Goal: Task Accomplishment & Management: Manage account settings

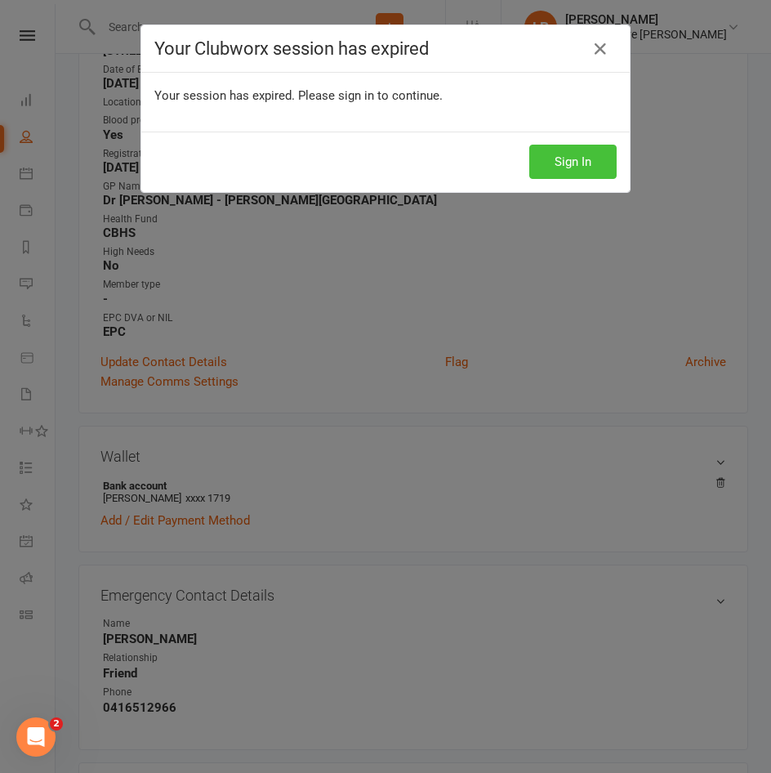
click at [576, 165] on button "Sign In" at bounding box center [573, 162] width 87 height 34
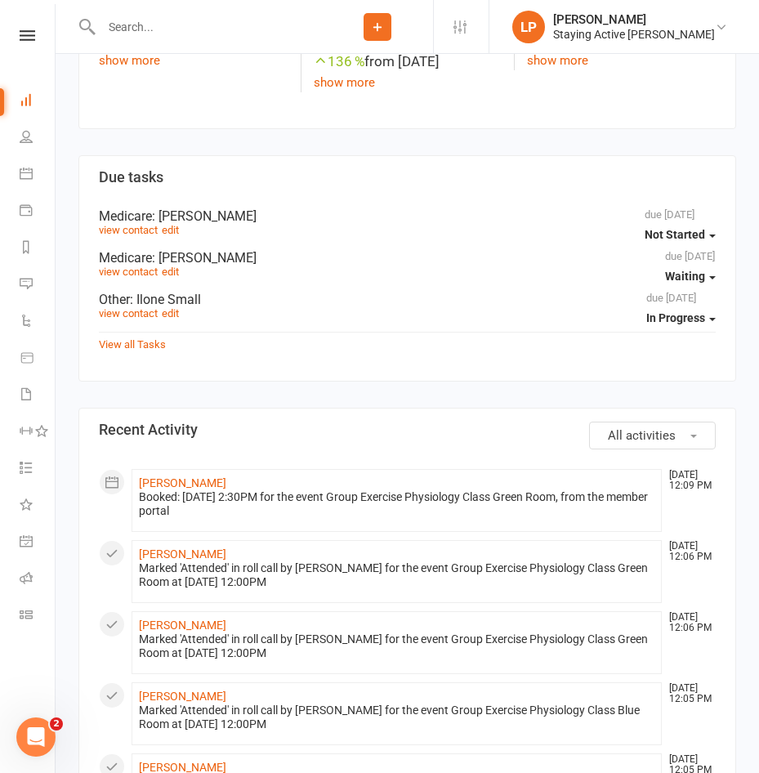
scroll to position [1062, 0]
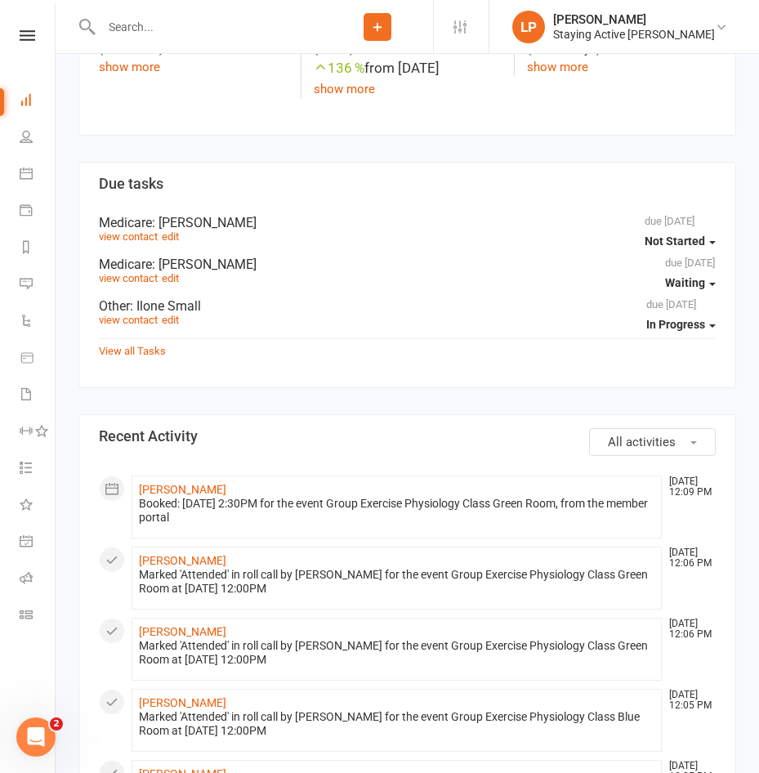
click at [211, 16] on input "text" at bounding box center [209, 27] width 226 height 23
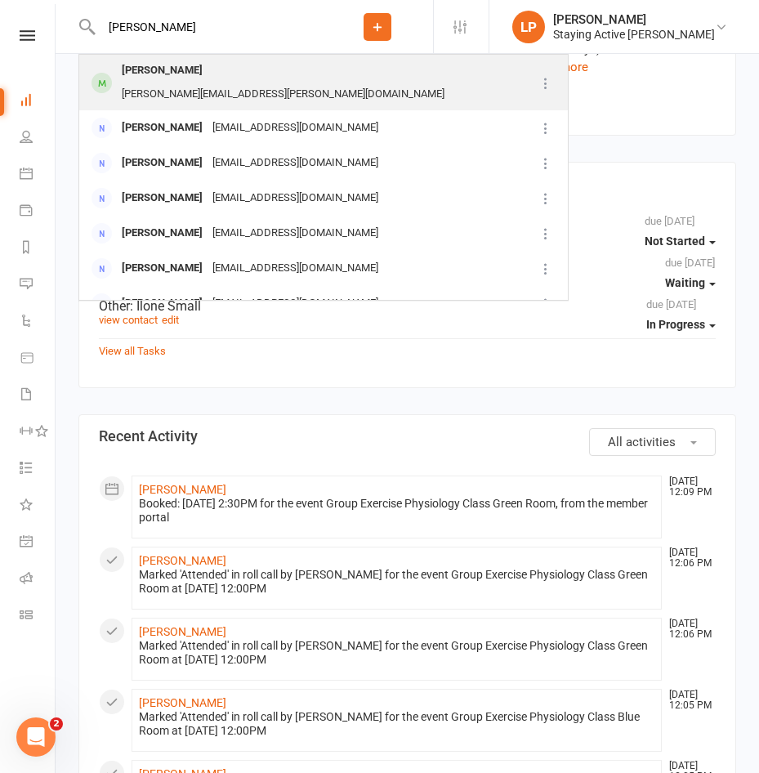
type input "[PERSON_NAME]"
click at [240, 83] on div "[PERSON_NAME][EMAIL_ADDRESS][PERSON_NAME][DOMAIN_NAME]" at bounding box center [283, 95] width 333 height 24
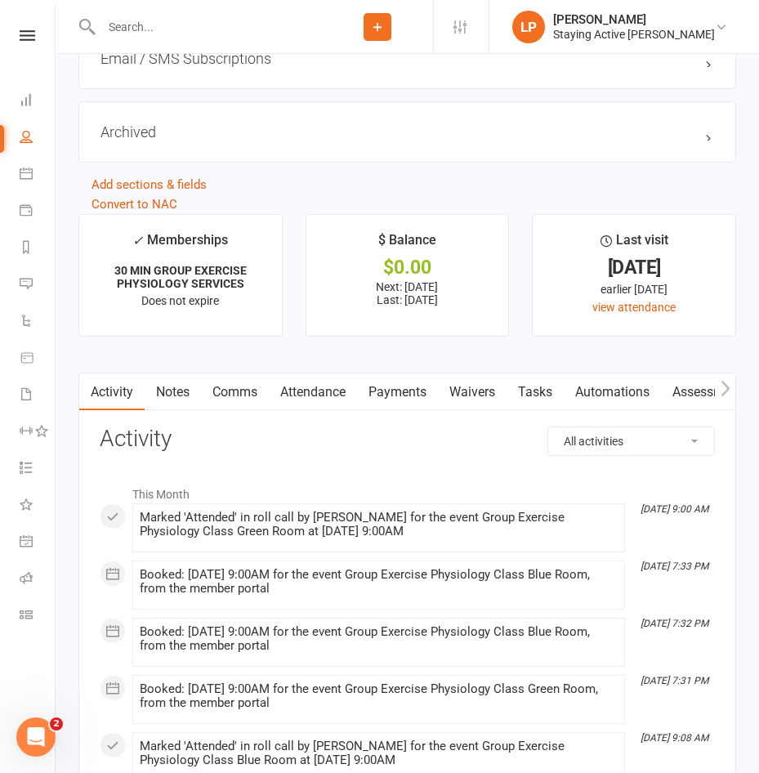
scroll to position [1961, 0]
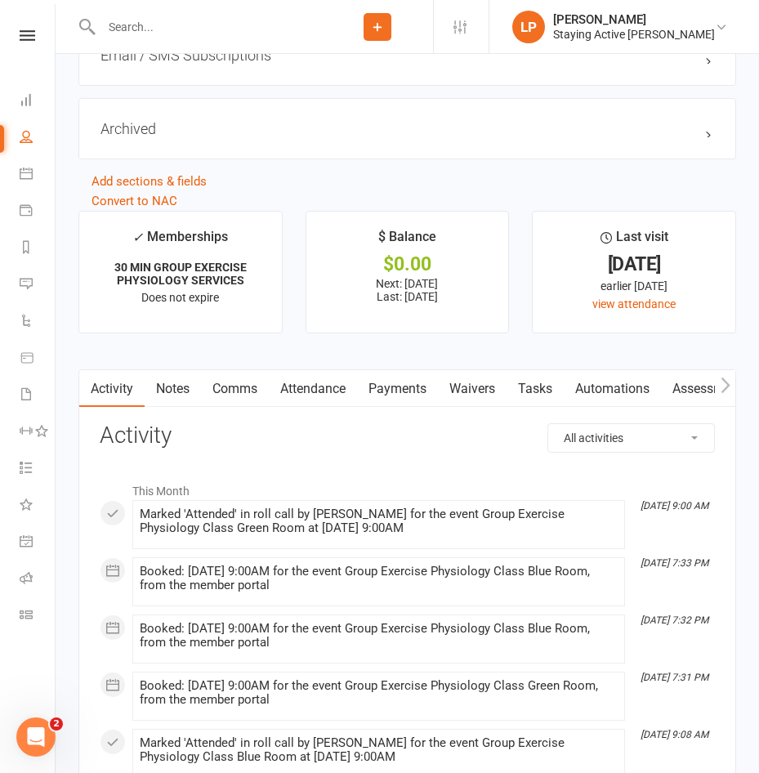
click at [690, 402] on link "Assessments" at bounding box center [711, 389] width 100 height 38
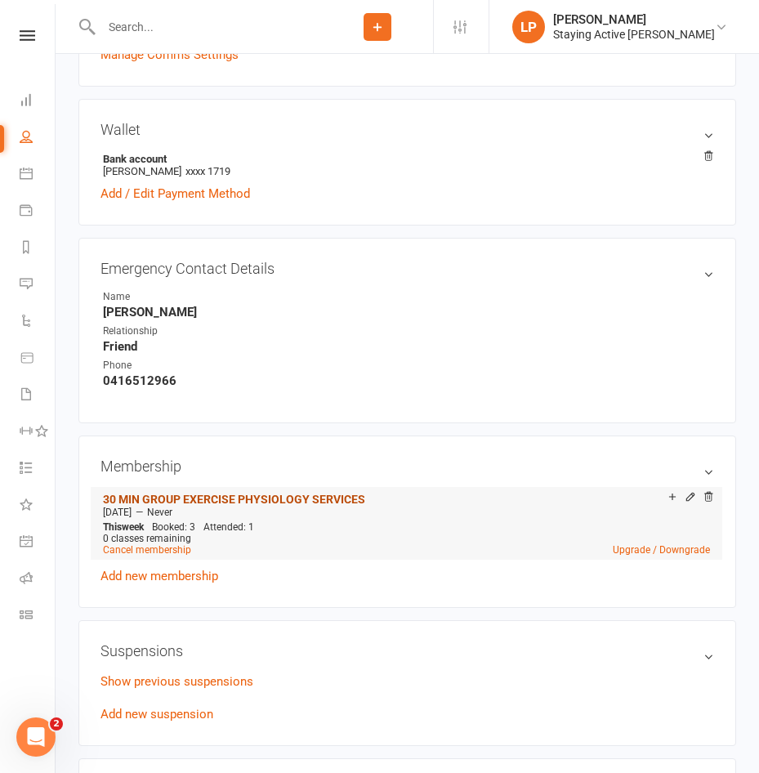
scroll to position [1062, 0]
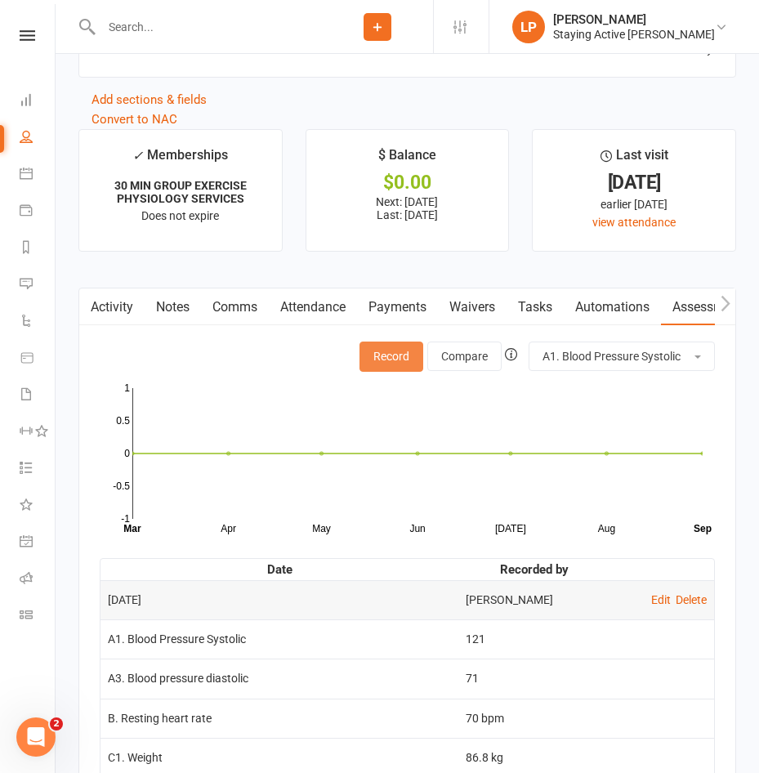
click at [403, 356] on button "Record" at bounding box center [392, 356] width 64 height 29
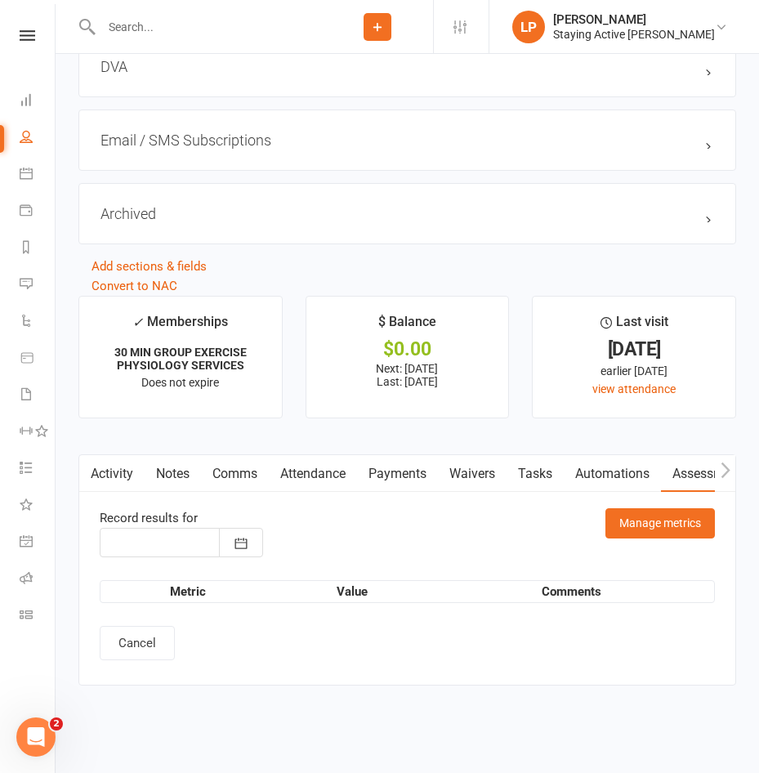
type input "[DATE]"
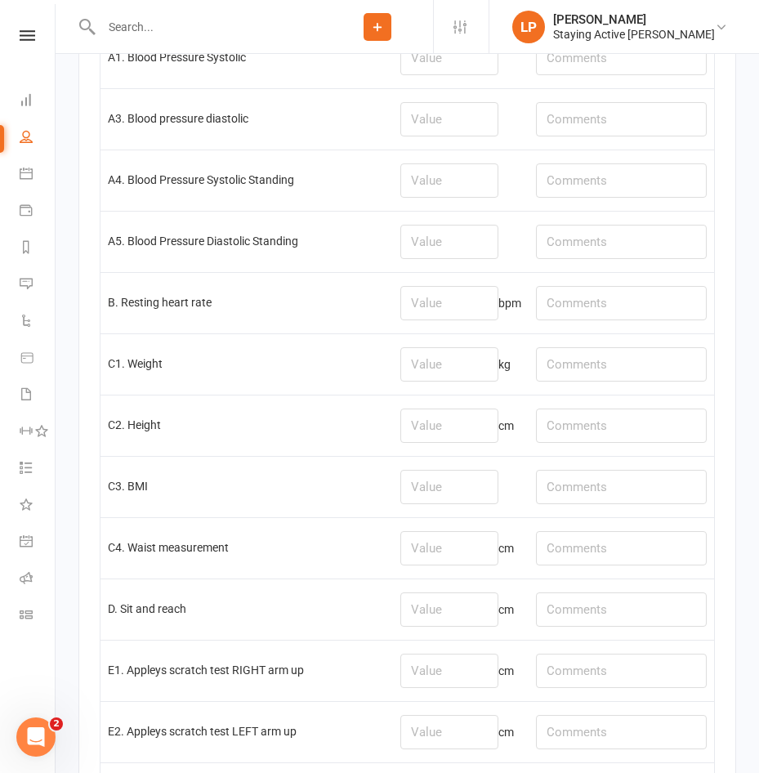
scroll to position [2370, 0]
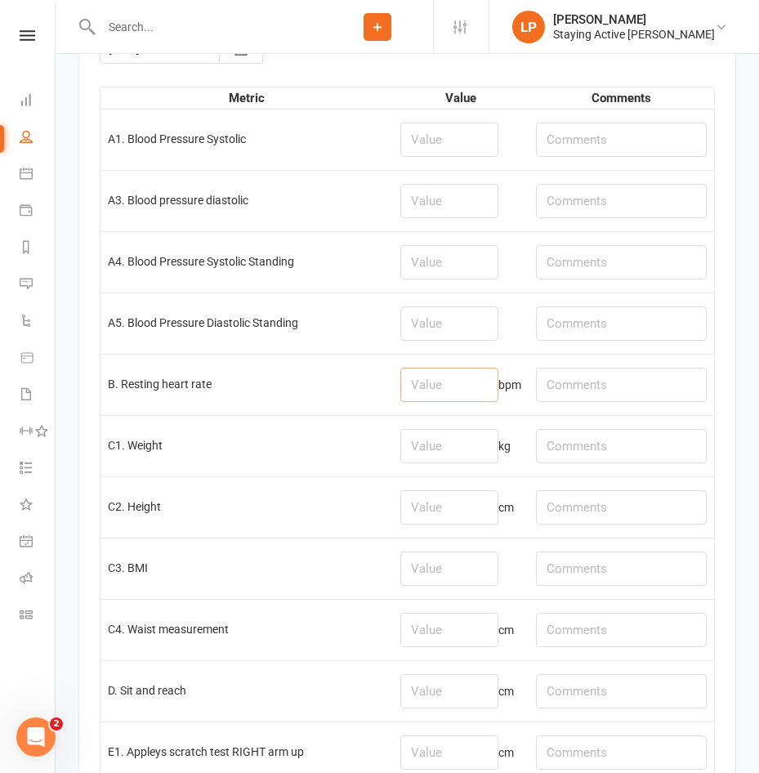
click at [451, 400] on input "number" at bounding box center [449, 385] width 98 height 34
type input "80"
click at [398, 127] on td at bounding box center [461, 139] width 136 height 61
click at [423, 157] on input "number" at bounding box center [449, 140] width 98 height 34
type input "138"
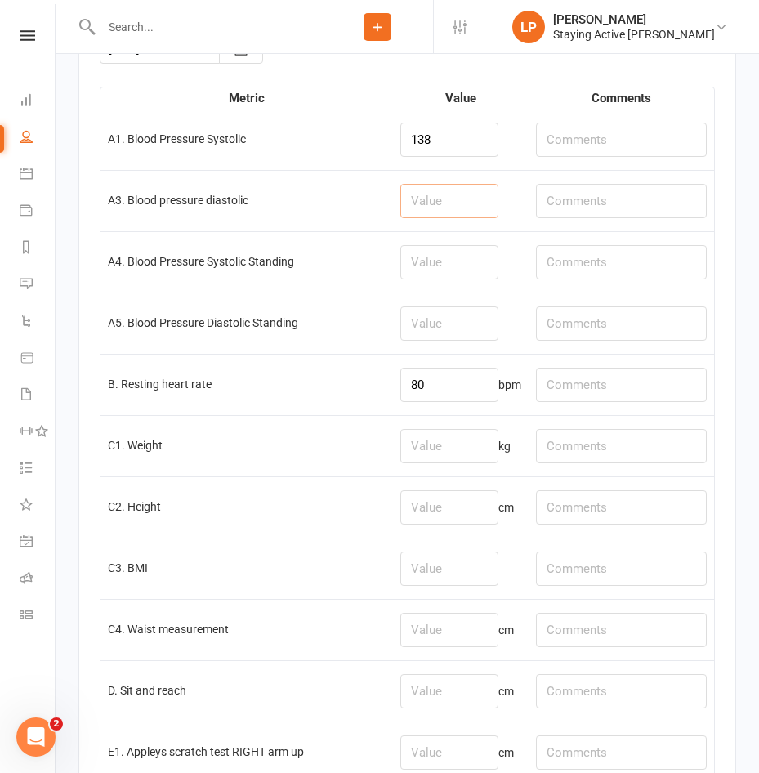
drag, startPoint x: 426, startPoint y: 202, endPoint x: 400, endPoint y: 195, distance: 27.0
click at [414, 203] on input "number" at bounding box center [449, 201] width 98 height 34
type input "81"
click at [603, 375] on td at bounding box center [622, 384] width 186 height 61
click at [602, 378] on input "text" at bounding box center [621, 385] width 171 height 34
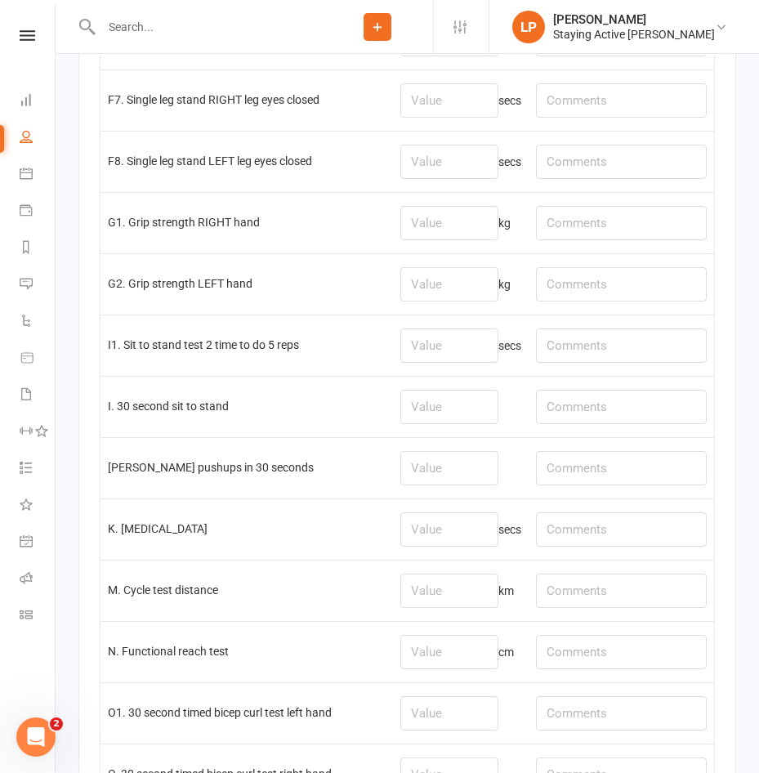
scroll to position [3514, 0]
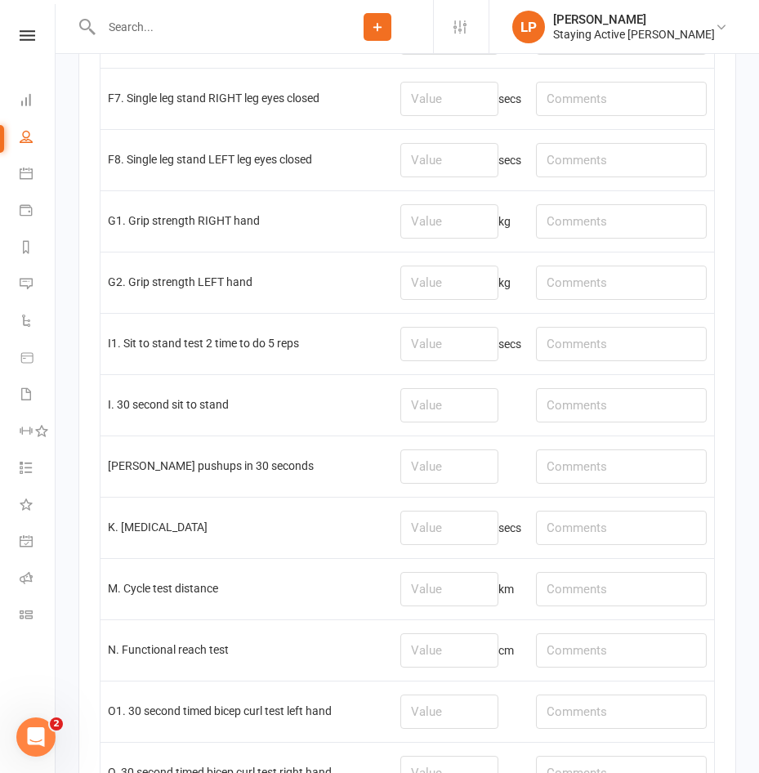
type input "92%"
click at [415, 226] on input "number" at bounding box center [449, 221] width 98 height 34
type input "29"
click at [416, 300] on input "number" at bounding box center [449, 283] width 98 height 34
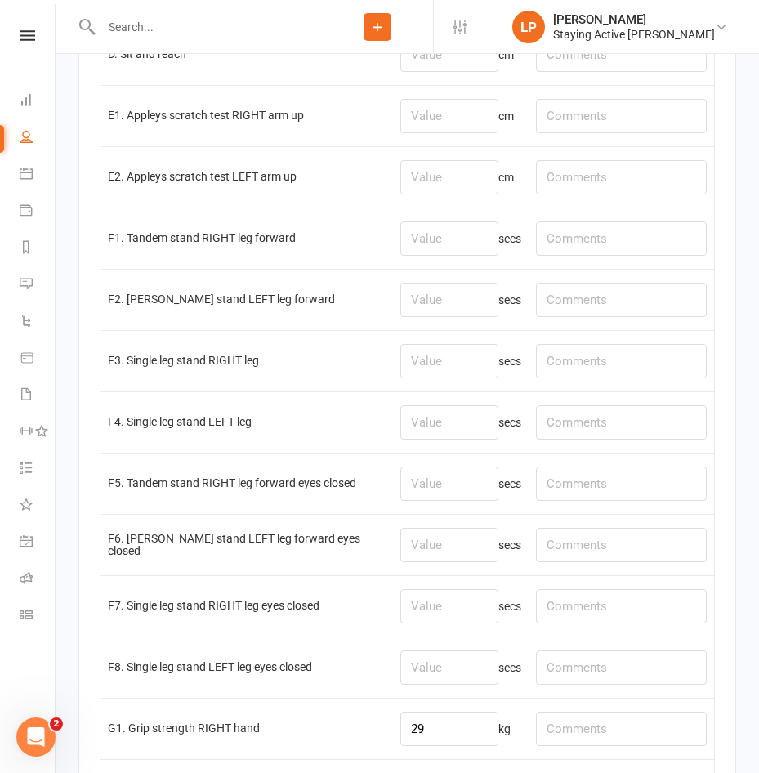
scroll to position [2804, 0]
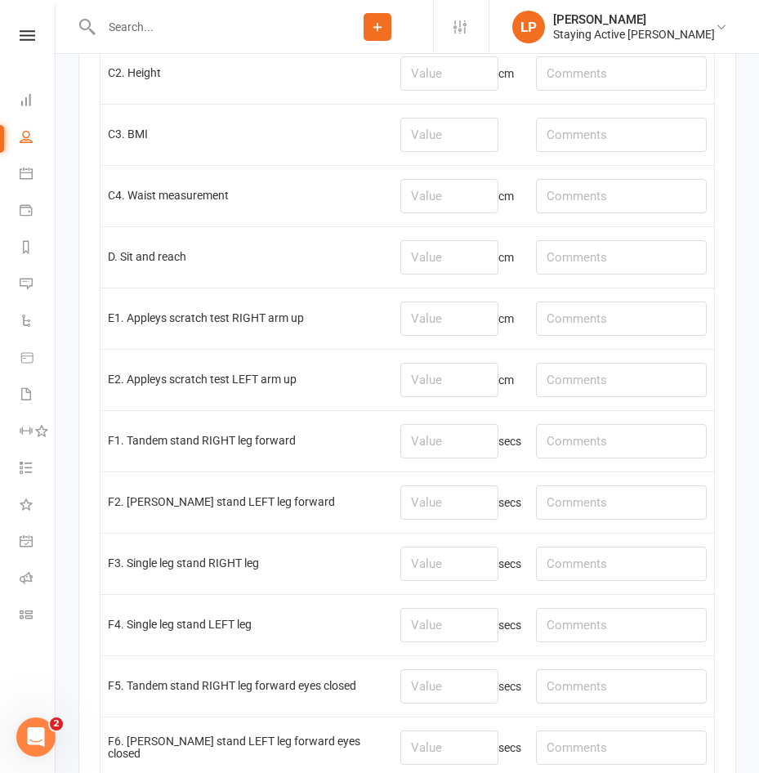
type input "20.7"
click at [590, 261] on input "text" at bounding box center [621, 257] width 171 height 34
type input "r: -21, l: -19"
click at [465, 253] on input "number" at bounding box center [449, 257] width 98 height 34
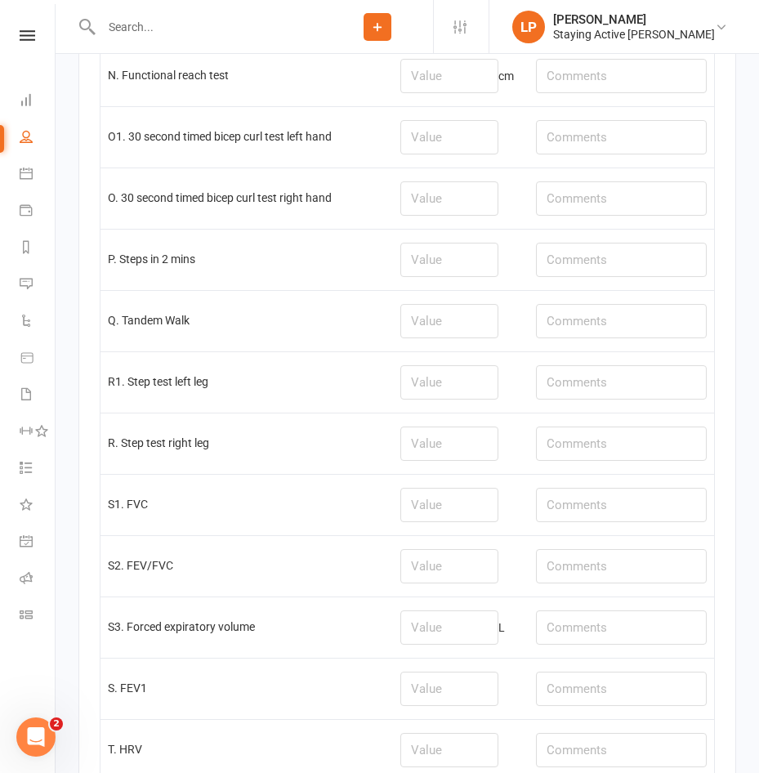
scroll to position [4275, 0]
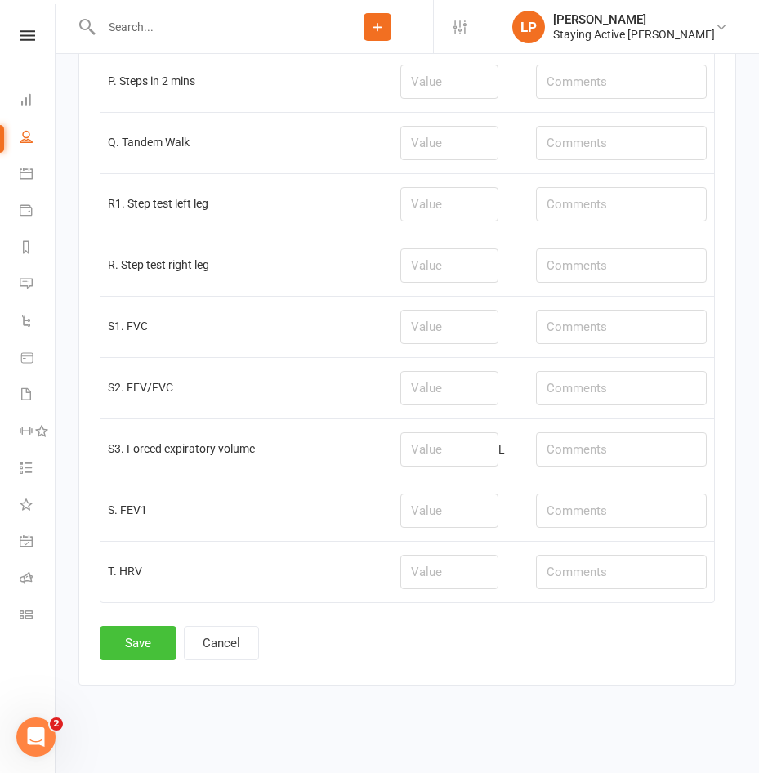
type input "-20"
click at [138, 642] on button "Save" at bounding box center [138, 643] width 77 height 34
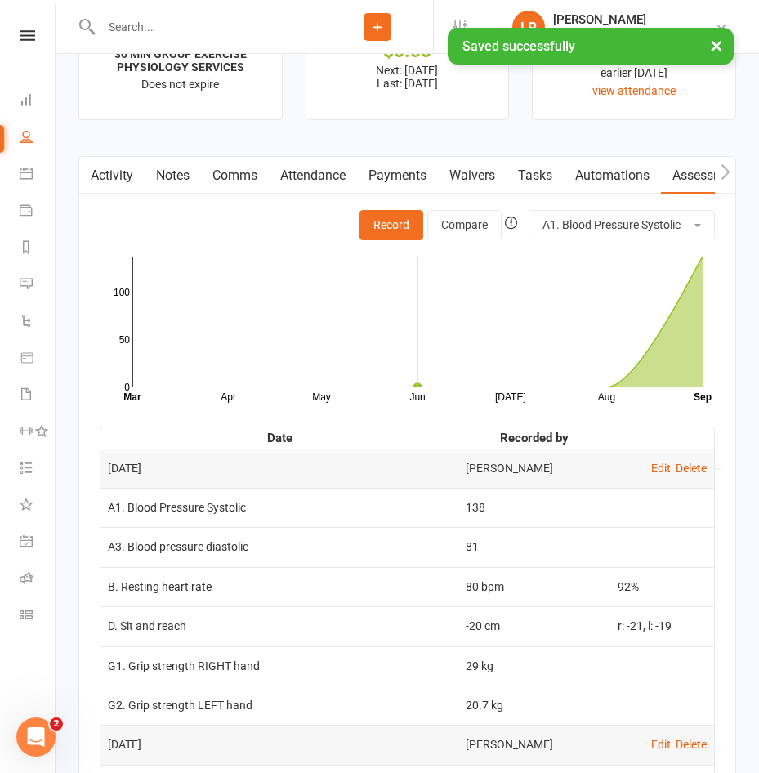
scroll to position [2288, 0]
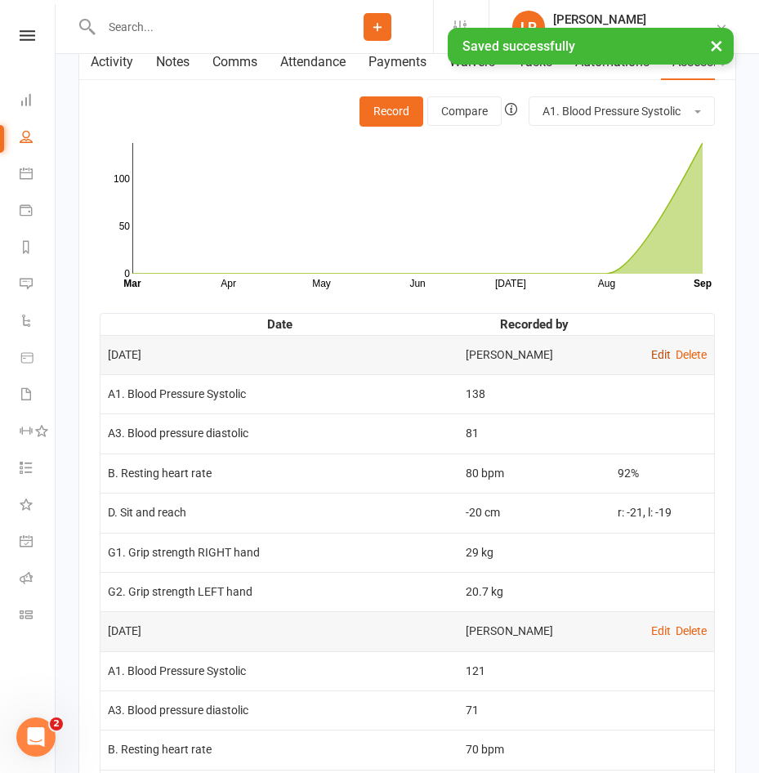
click at [653, 359] on link "Edit" at bounding box center [661, 354] width 20 height 13
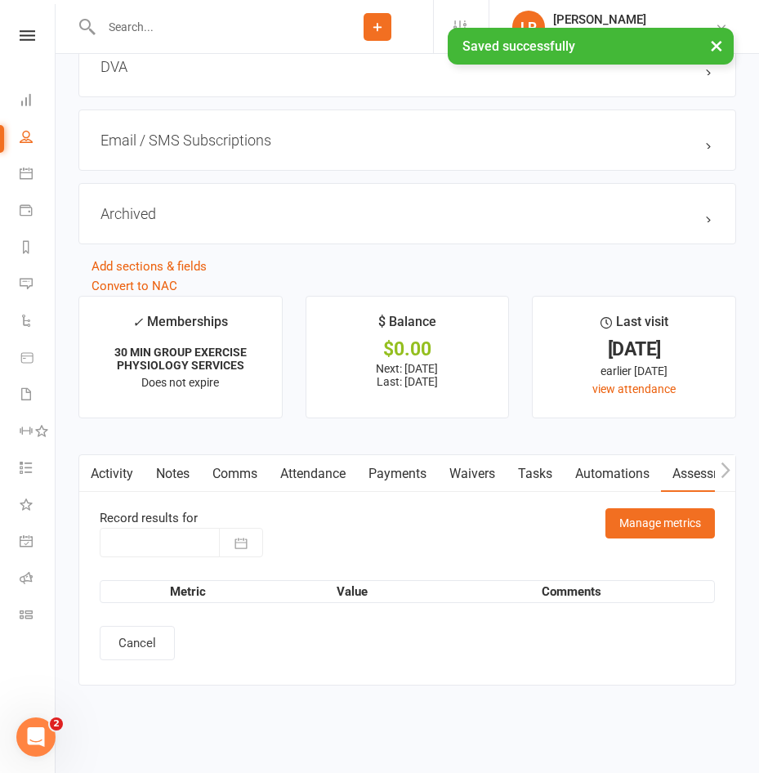
type input "[DATE]"
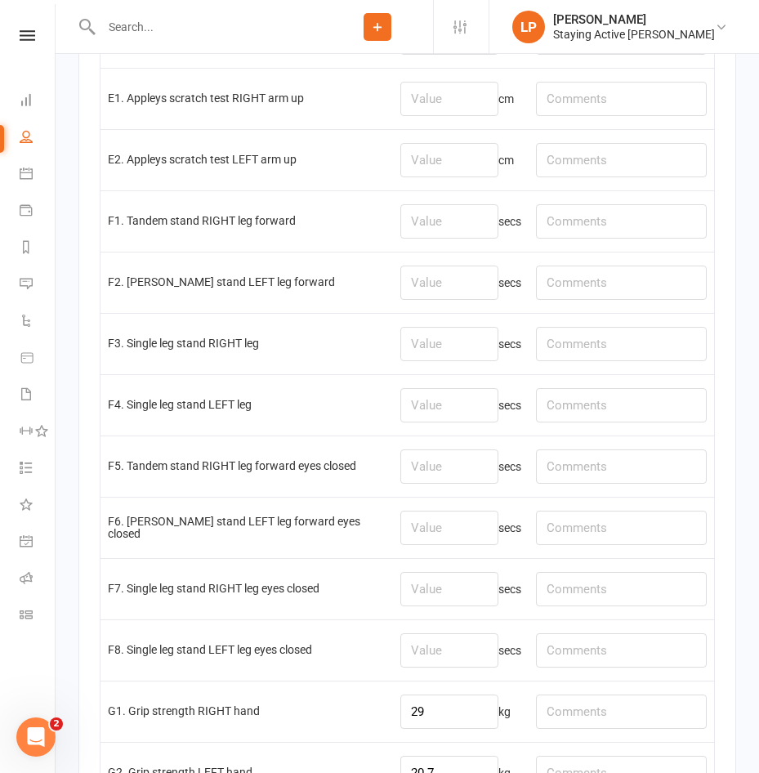
scroll to position [2779, 0]
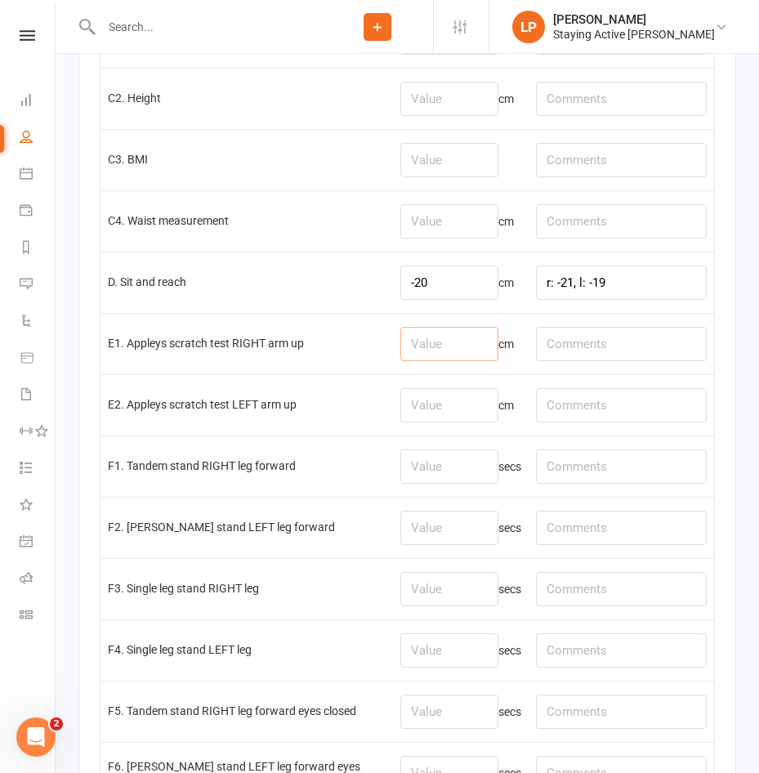
click at [431, 355] on input "number" at bounding box center [449, 344] width 98 height 34
type input "-8"
click at [456, 423] on input "number" at bounding box center [449, 405] width 98 height 34
type input "-20"
click at [430, 526] on input "number" at bounding box center [449, 528] width 98 height 34
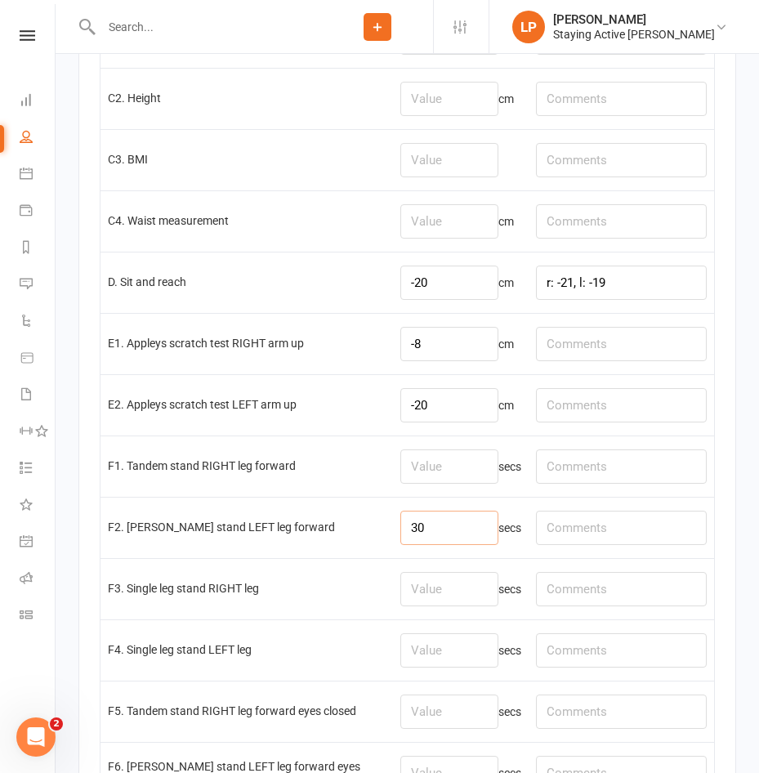
type input "30"
click at [402, 471] on input "number" at bounding box center [449, 466] width 98 height 34
type input "30"
click at [449, 606] on input "number" at bounding box center [449, 589] width 98 height 34
click at [427, 655] on input "number" at bounding box center [449, 650] width 98 height 34
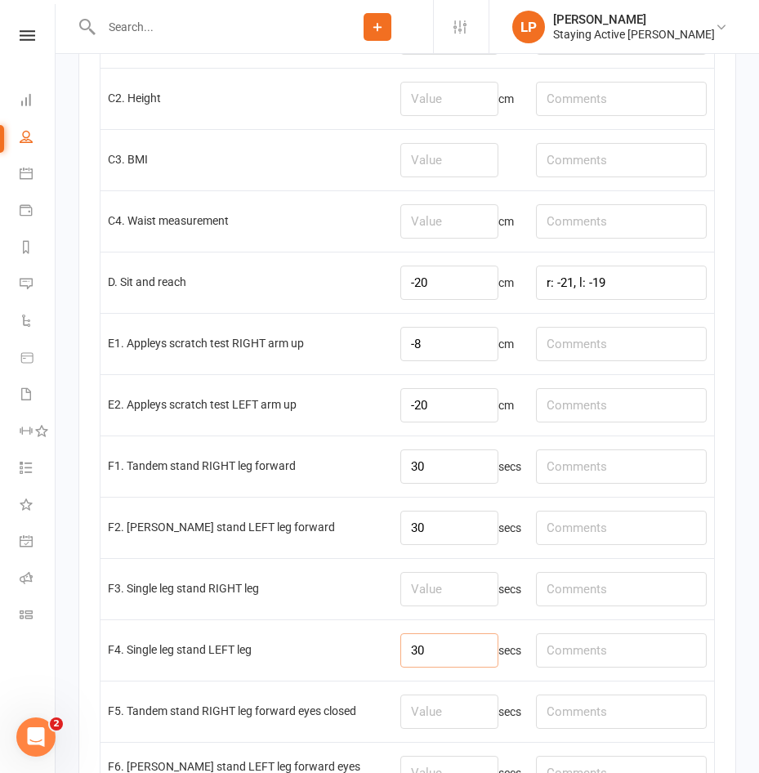
type input "30"
drag, startPoint x: 434, startPoint y: 606, endPoint x: 446, endPoint y: 606, distance: 12.3
click at [444, 606] on input "number" at bounding box center [449, 589] width 98 height 34
type input "16.97"
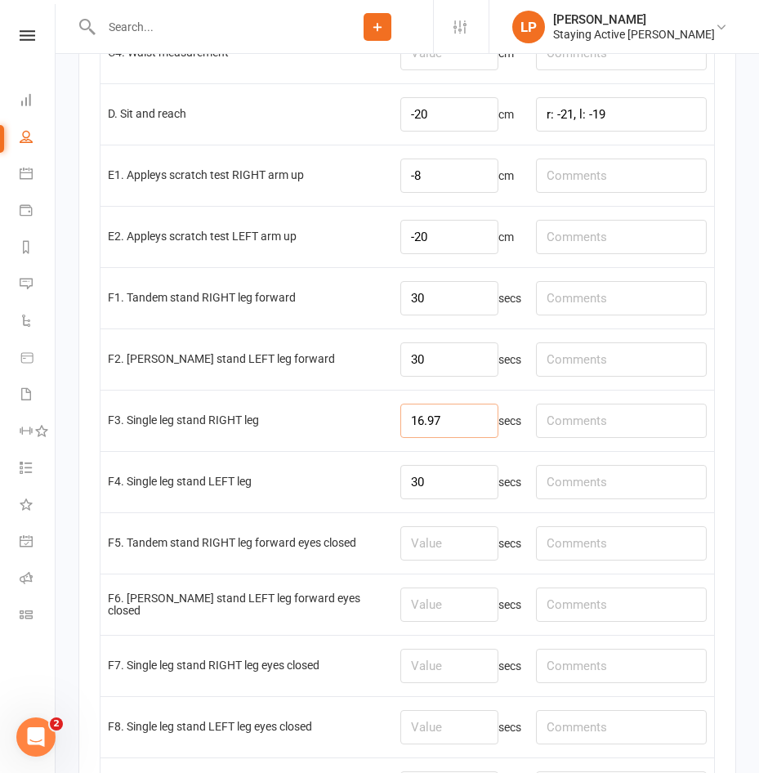
scroll to position [3024, 0]
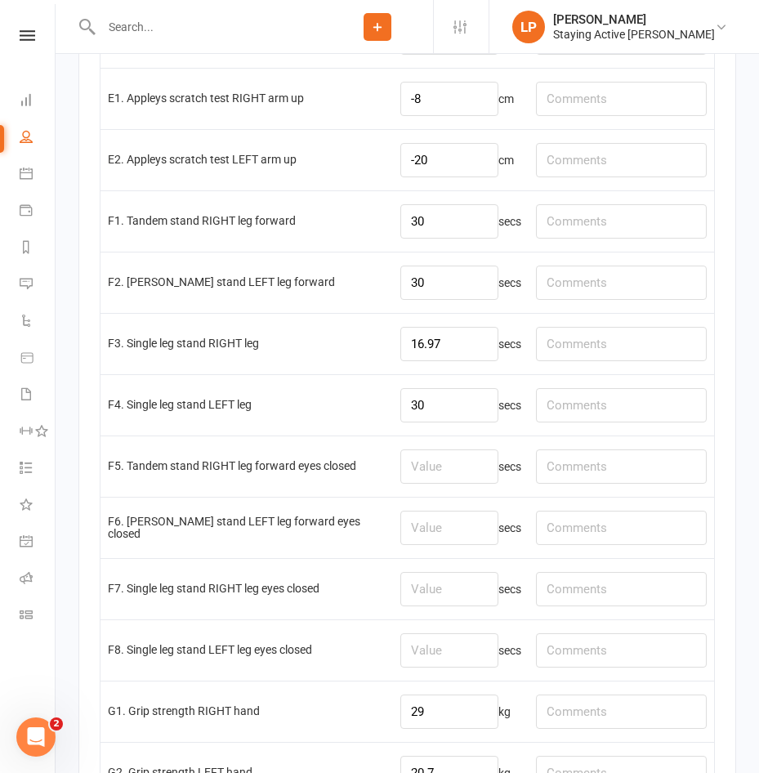
click at [447, 491] on td "secs" at bounding box center [461, 466] width 136 height 61
click at [450, 484] on input "number" at bounding box center [449, 466] width 98 height 34
click at [423, 459] on input "number" at bounding box center [449, 466] width 98 height 34
type input "9.12"
click at [440, 542] on input "number" at bounding box center [449, 528] width 98 height 34
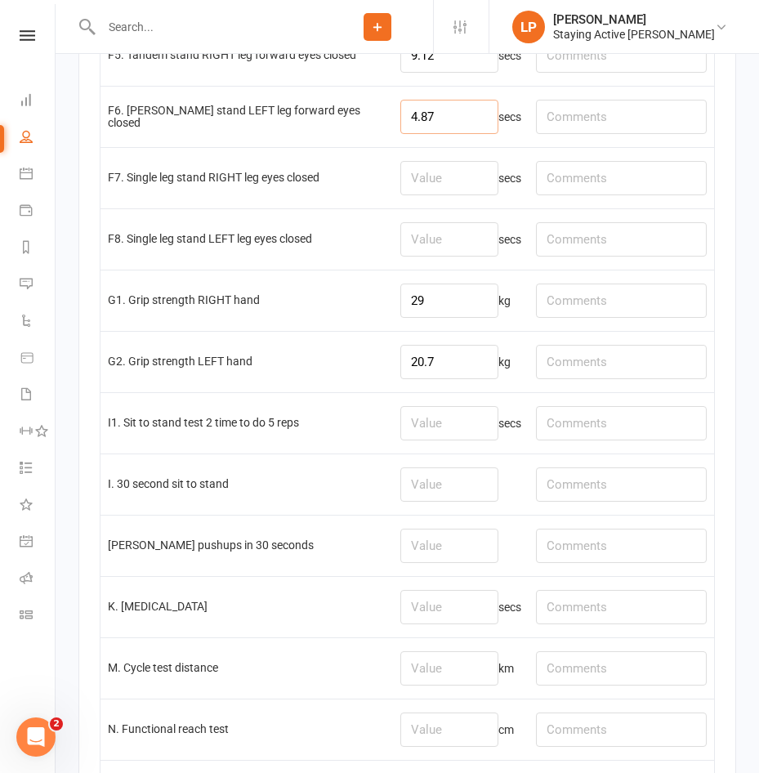
scroll to position [3514, 0]
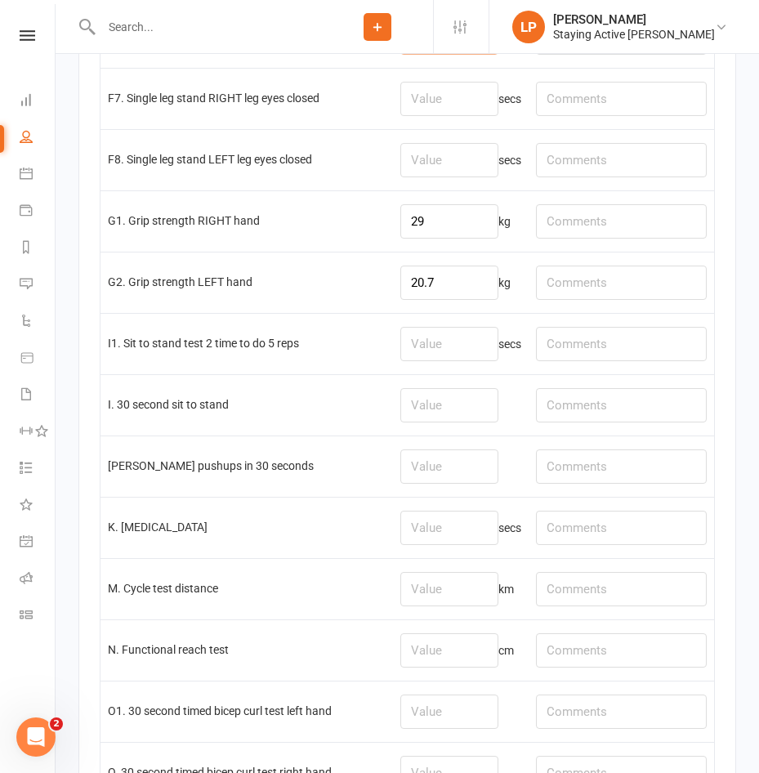
type input "4.87"
click at [421, 403] on input "number" at bounding box center [449, 405] width 98 height 34
type input "12"
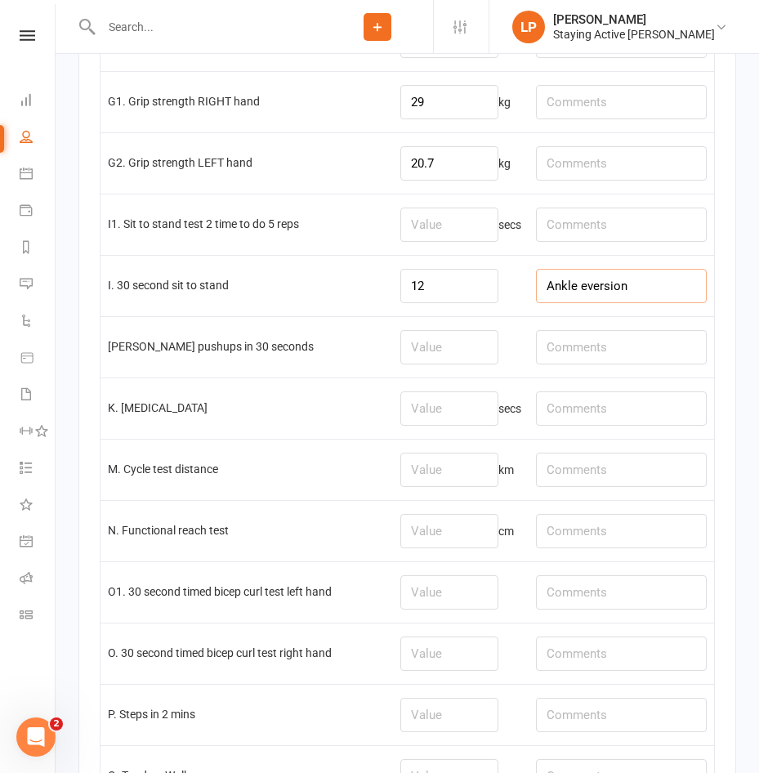
scroll to position [3596, 0]
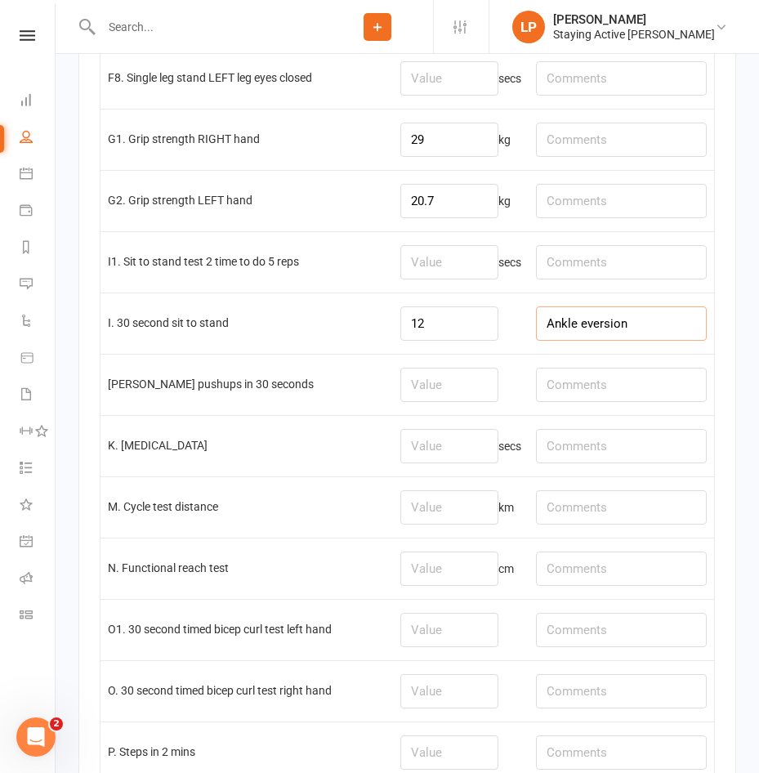
type input "Ankle eversion"
click at [417, 388] on input "number" at bounding box center [449, 385] width 98 height 34
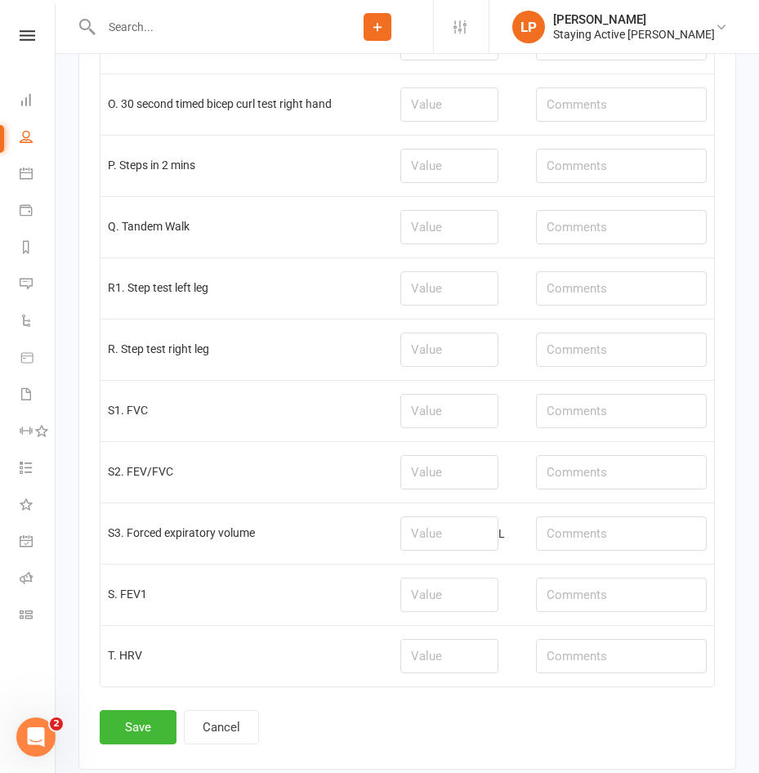
scroll to position [4275, 0]
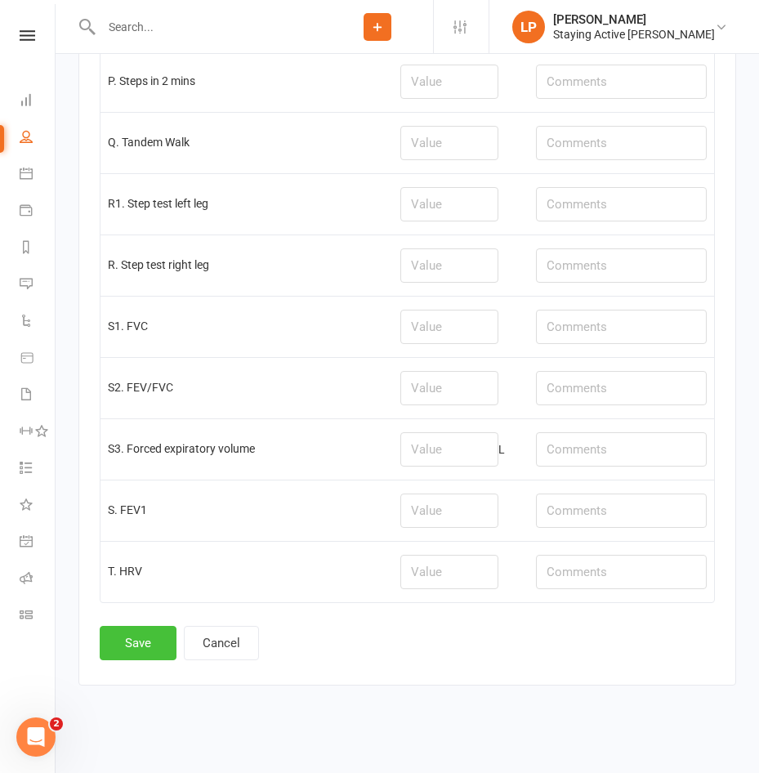
type input "13"
click at [140, 638] on button "Save" at bounding box center [138, 643] width 77 height 34
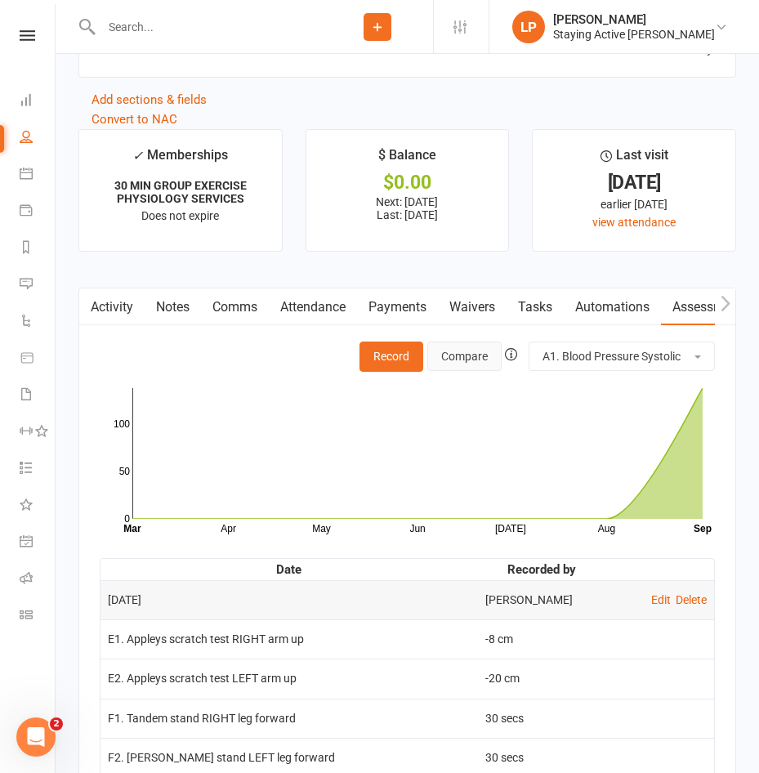
click at [468, 359] on button "Compare" at bounding box center [464, 356] width 74 height 29
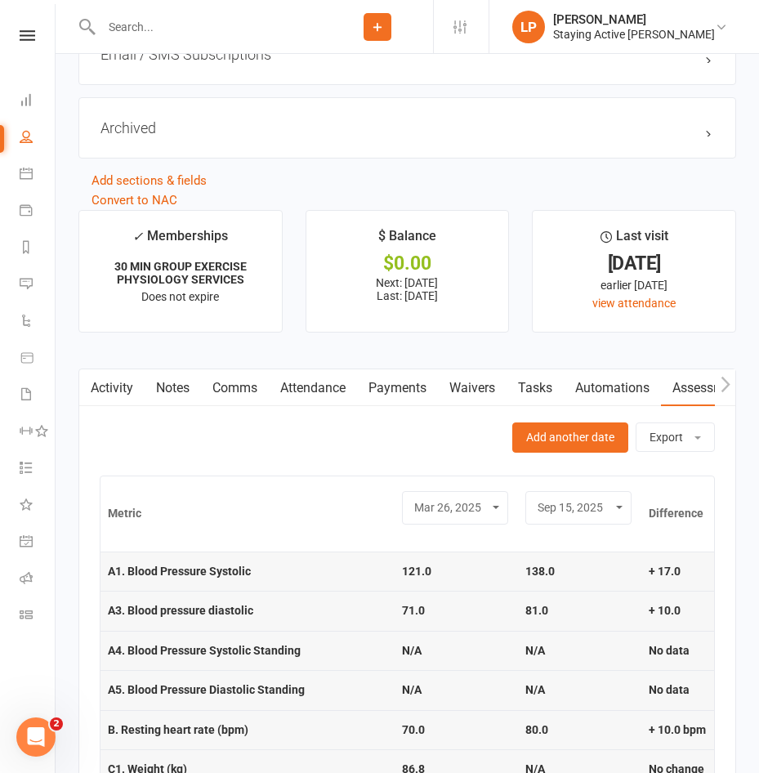
scroll to position [1783, 0]
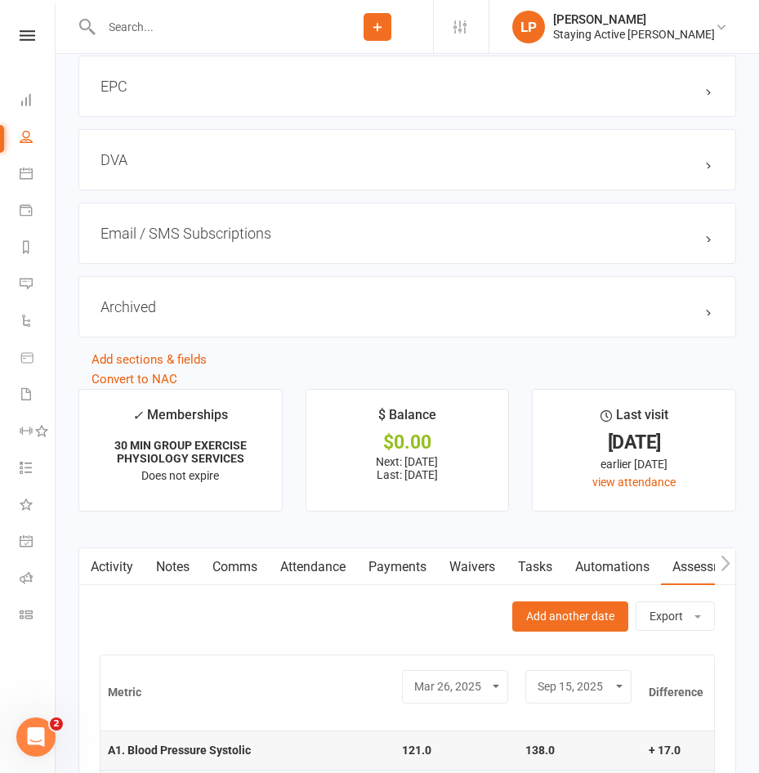
click at [690, 586] on link "Assessments" at bounding box center [711, 567] width 100 height 38
click at [516, 582] on link "Tasks" at bounding box center [535, 567] width 57 height 38
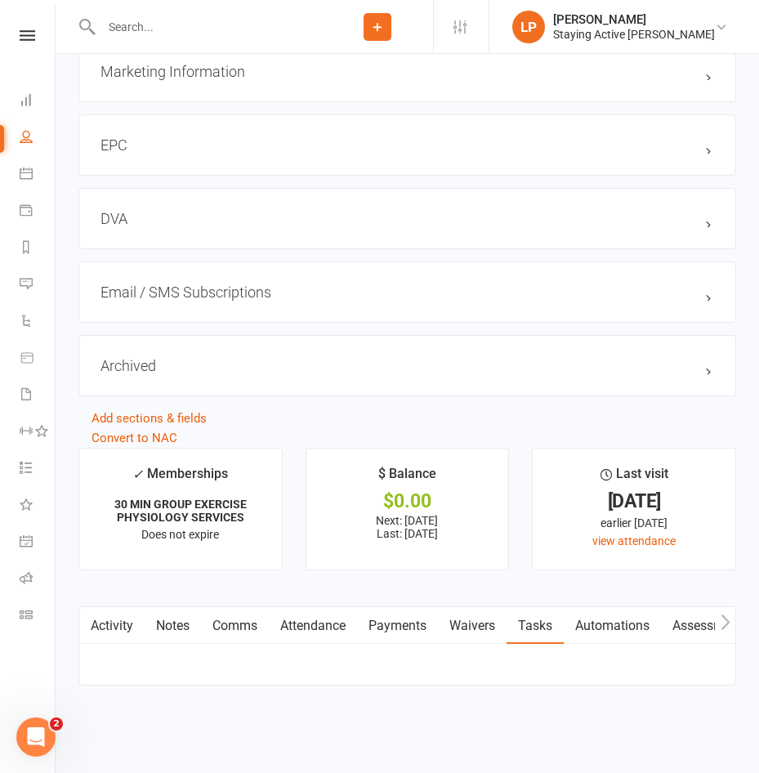
scroll to position [1783, 0]
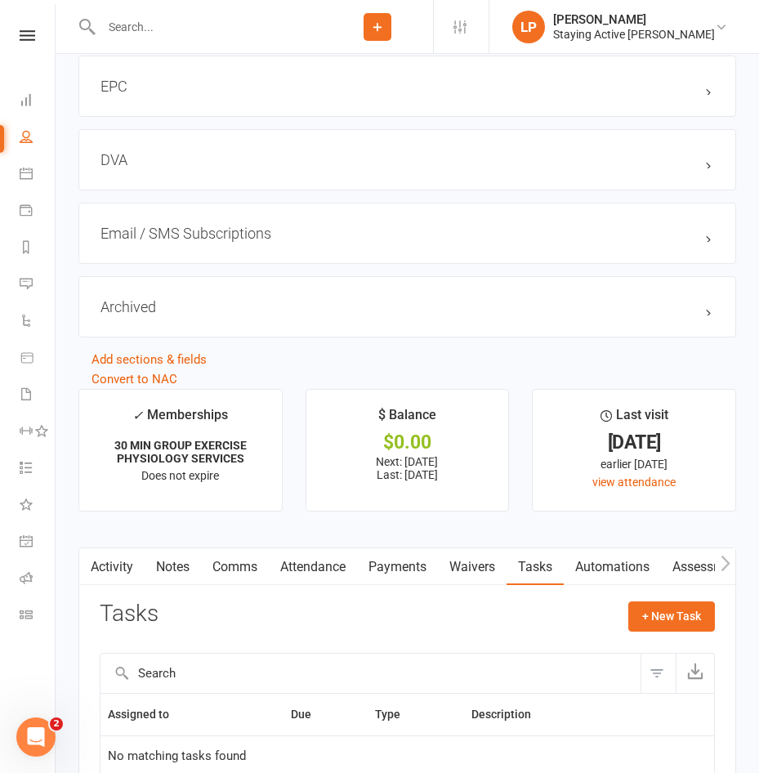
click at [673, 579] on link "Assessments" at bounding box center [711, 567] width 100 height 38
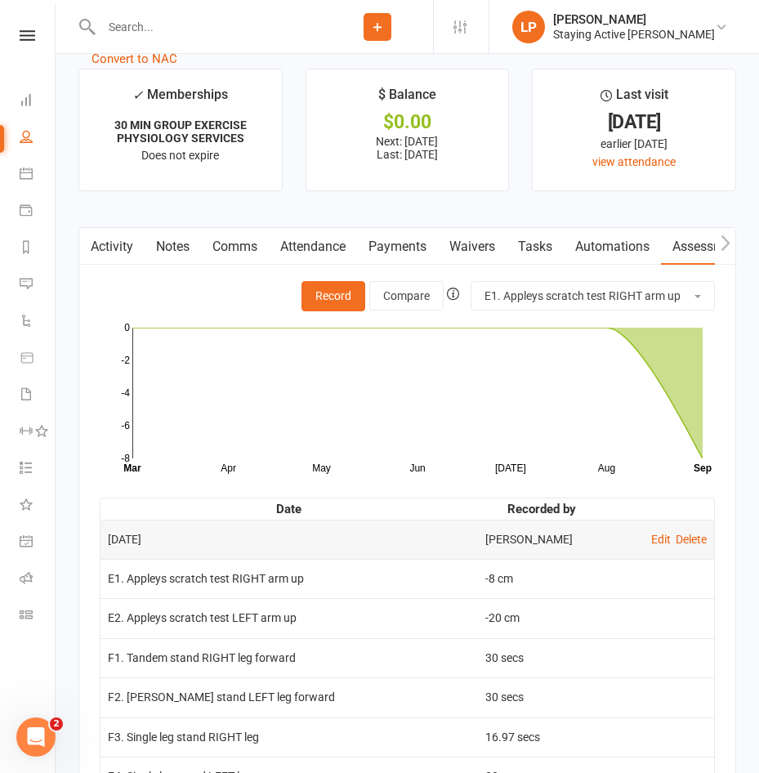
scroll to position [2452, 0]
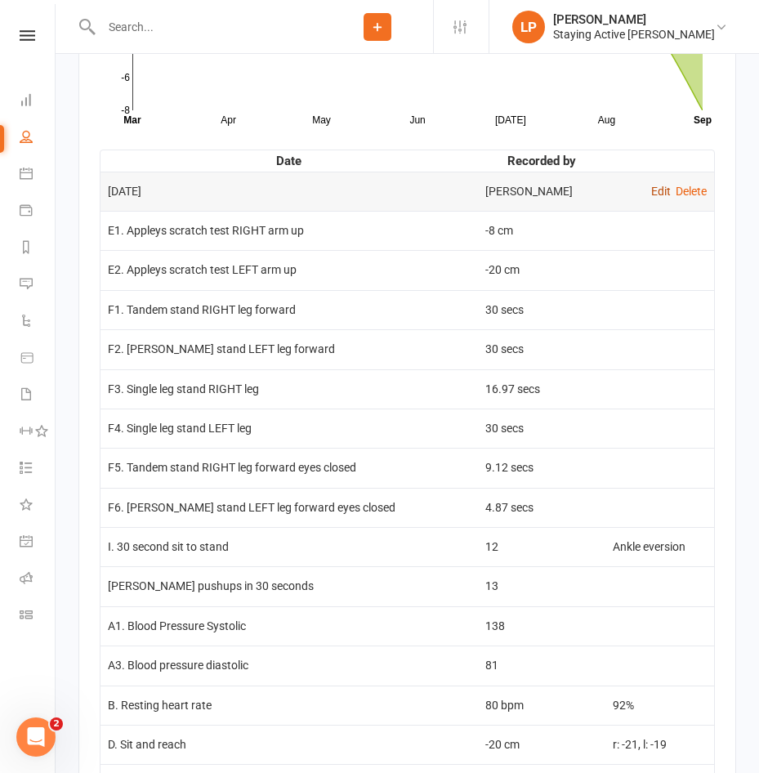
drag, startPoint x: 649, startPoint y: 203, endPoint x: 576, endPoint y: 207, distance: 72.8
click at [651, 198] on link "Edit" at bounding box center [661, 191] width 20 height 13
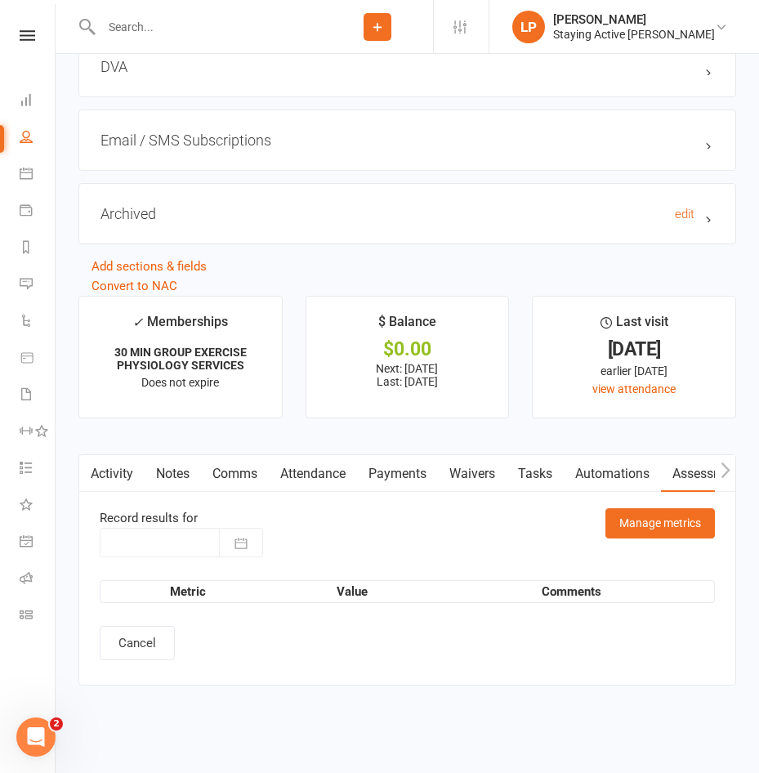
type input "[DATE]"
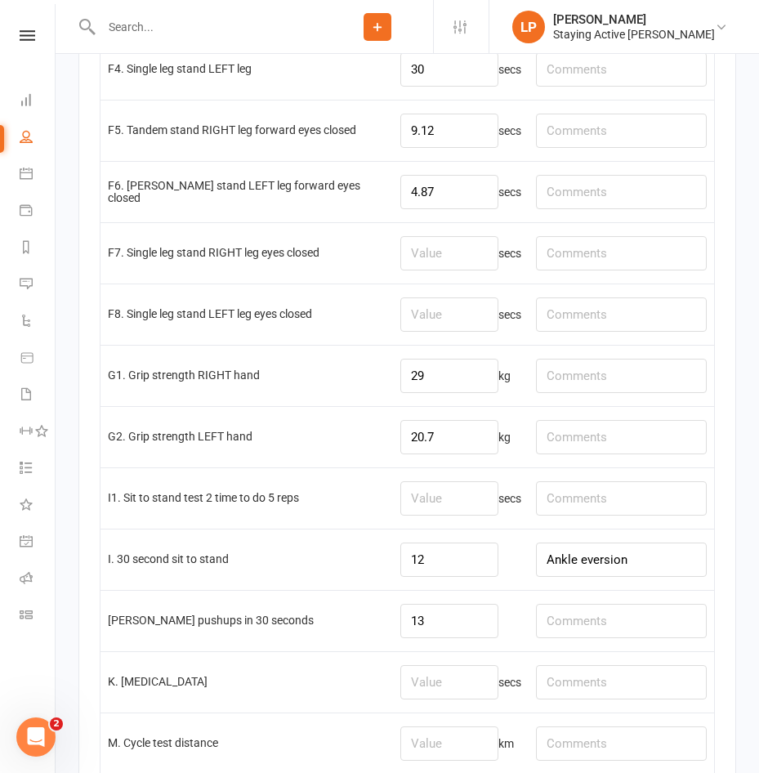
scroll to position [3514, 0]
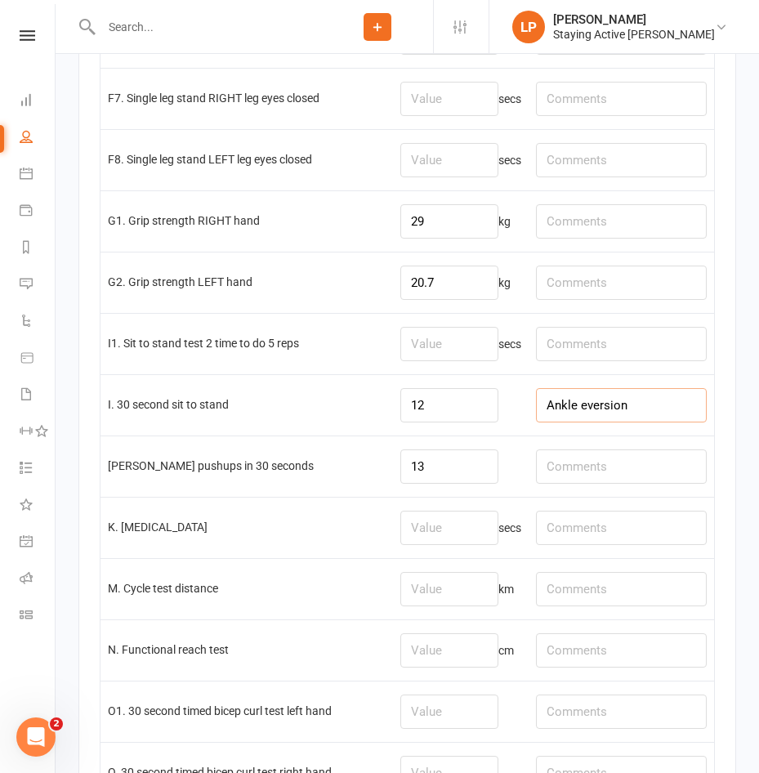
drag, startPoint x: 638, startPoint y: 417, endPoint x: 597, endPoint y: 398, distance: 45.0
click at [621, 404] on input "Ankle eversion" at bounding box center [621, 405] width 171 height 34
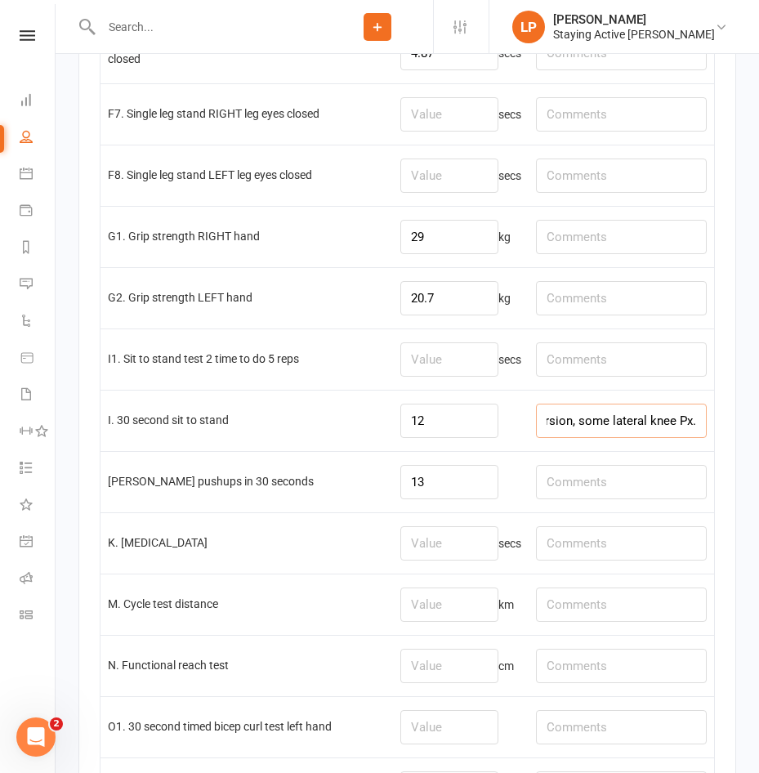
scroll to position [3187, 0]
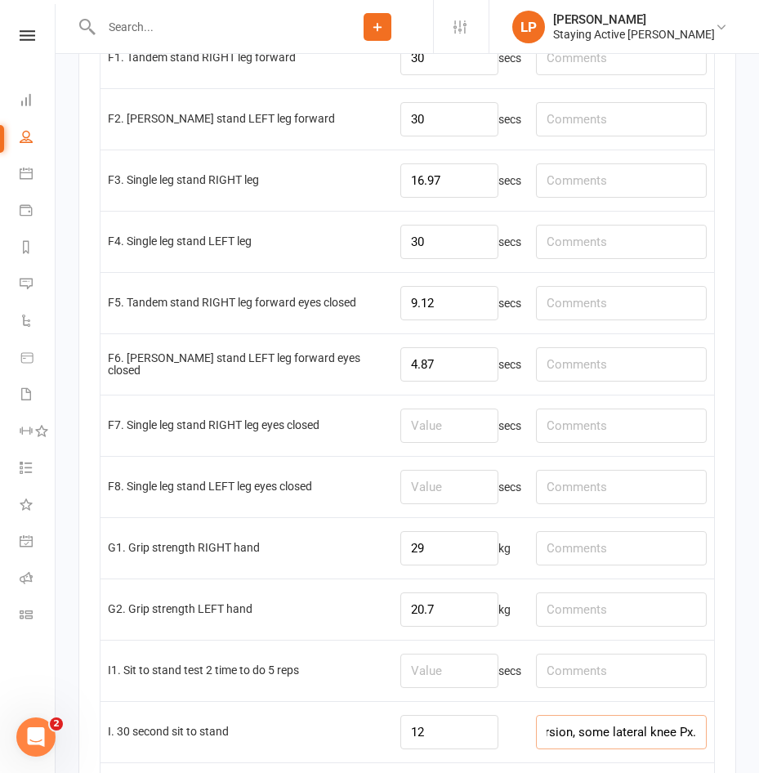
type input "Ankle eversion, some lateral knee Px."
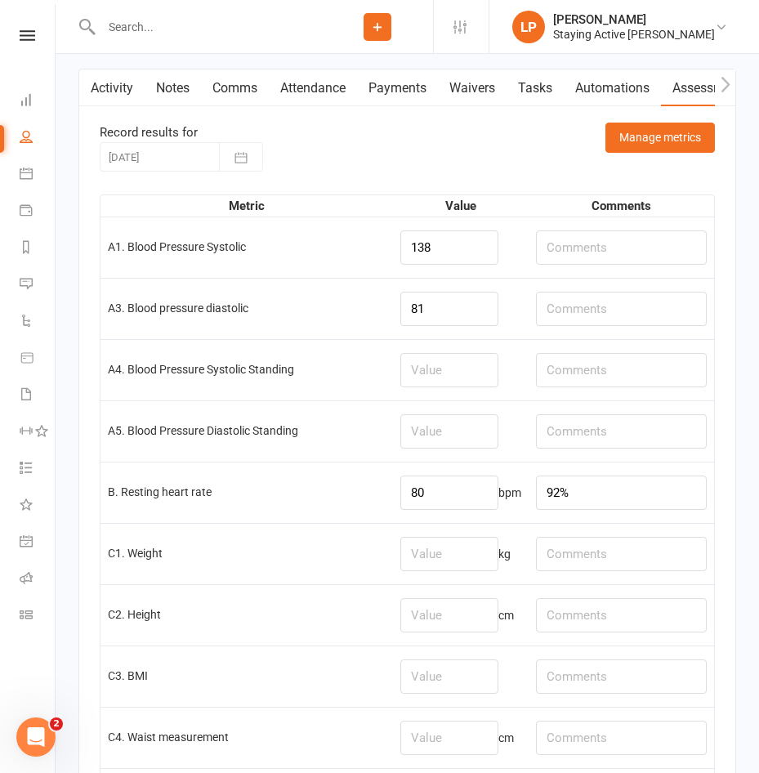
scroll to position [2207, 0]
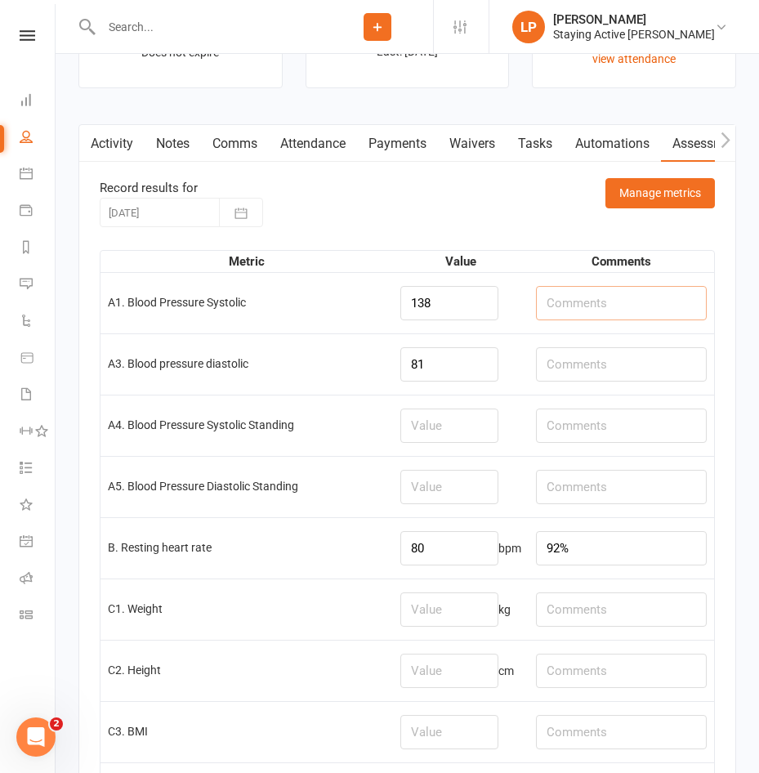
click at [591, 307] on input "text" at bounding box center [621, 303] width 171 height 34
drag, startPoint x: 665, startPoint y: 314, endPoint x: 509, endPoint y: 302, distance: 156.5
click at [509, 302] on tr "A1. Blood Pressure Systolic 138 Post-Ex: Rec:" at bounding box center [408, 302] width 614 height 61
type input "Post-Ex: Rec:"
click at [590, 370] on input "text" at bounding box center [621, 364] width 171 height 34
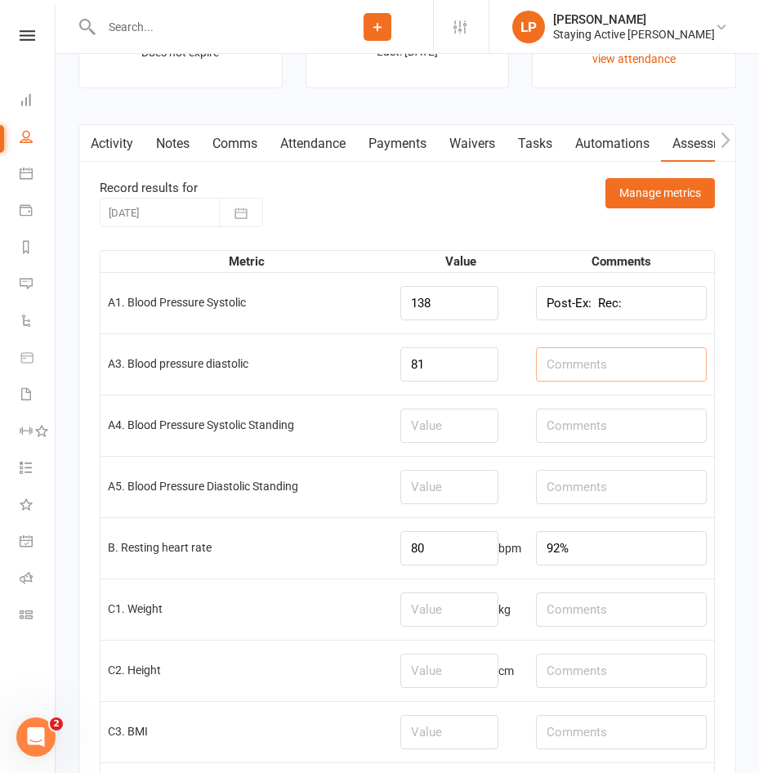
paste input "Post-Ex: Rec:"
type input "Post-Ex: Rec:"
click at [597, 311] on input "Post-Ex: Rec:" at bounding box center [621, 303] width 171 height 34
click at [648, 315] on input "Post-Ex: 157/76mmHg Rec: 150/8/0 mmHg" at bounding box center [621, 303] width 171 height 34
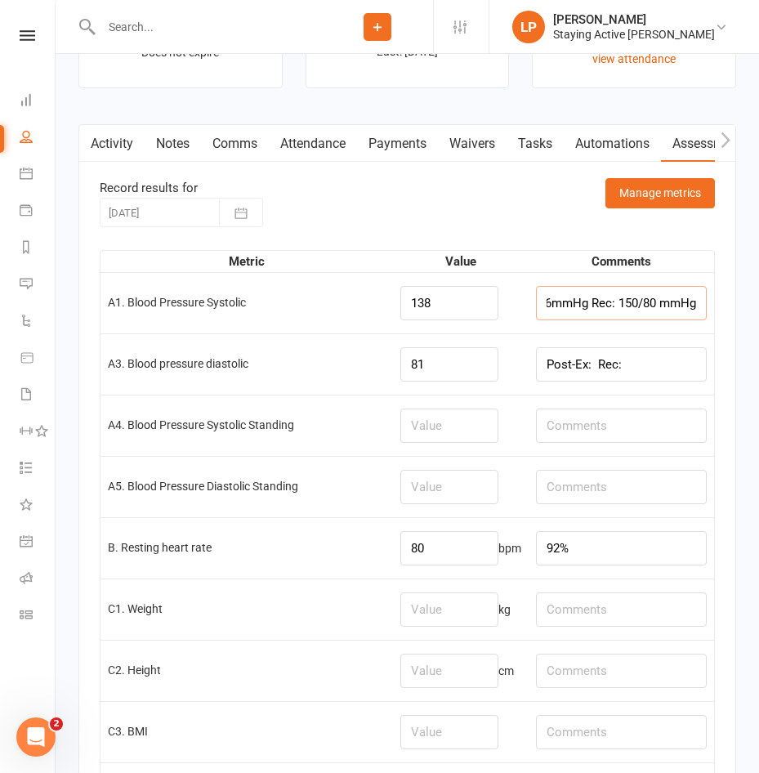
scroll to position [0, 87]
click at [597, 373] on input "Post-Ex: Rec:" at bounding box center [621, 364] width 171 height 34
click at [618, 312] on input "Post-Ex: 157/76mmHg Rec: 150/80 mmHg" at bounding box center [621, 303] width 171 height 34
drag, startPoint x: 617, startPoint y: 312, endPoint x: 676, endPoint y: 313, distance: 58.8
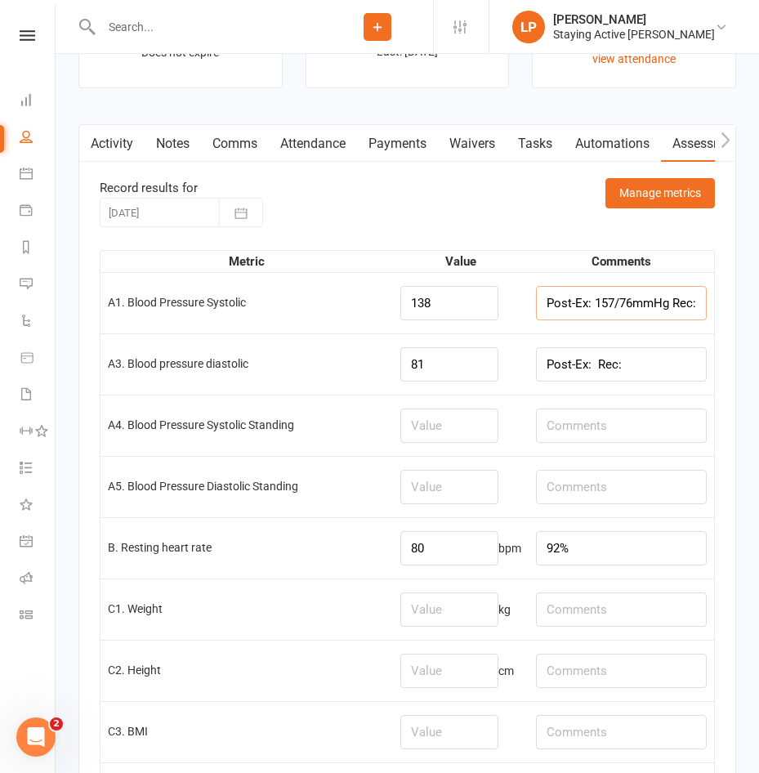
click at [676, 313] on input "Post-Ex: 157/76mmHg Rec: 150/80 mmHg" at bounding box center [621, 303] width 171 height 34
type input "Post-Ex: 157 Rec: 150/80 mmHg"
click at [597, 368] on input "Post-Ex: Rec:" at bounding box center [621, 364] width 171 height 34
paste input "/76mmHg"
type input "Post-Ex: 76 Rec: 80"
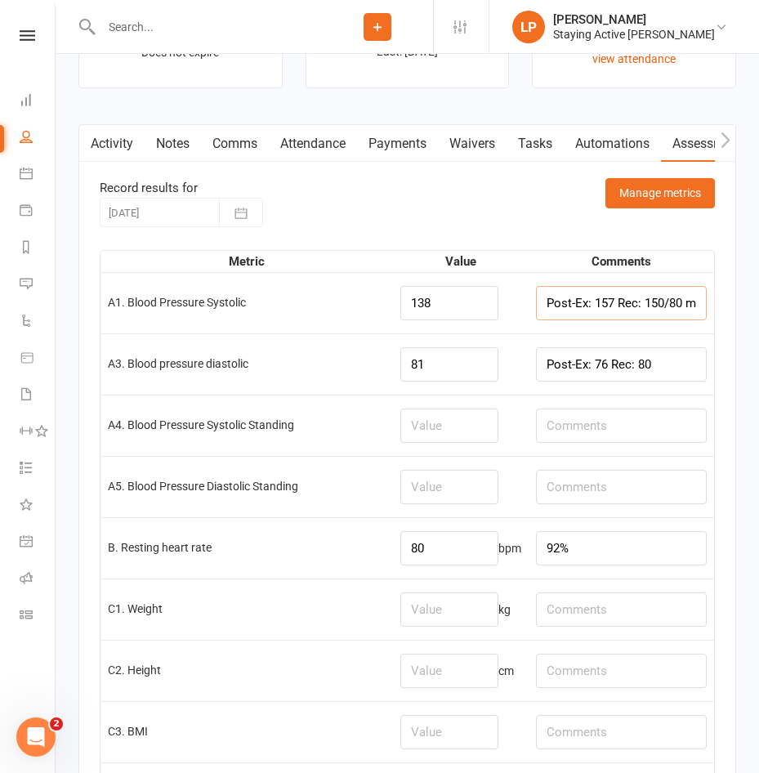
scroll to position [0, 32]
drag, startPoint x: 672, startPoint y: 309, endPoint x: 734, endPoint y: 311, distance: 62.2
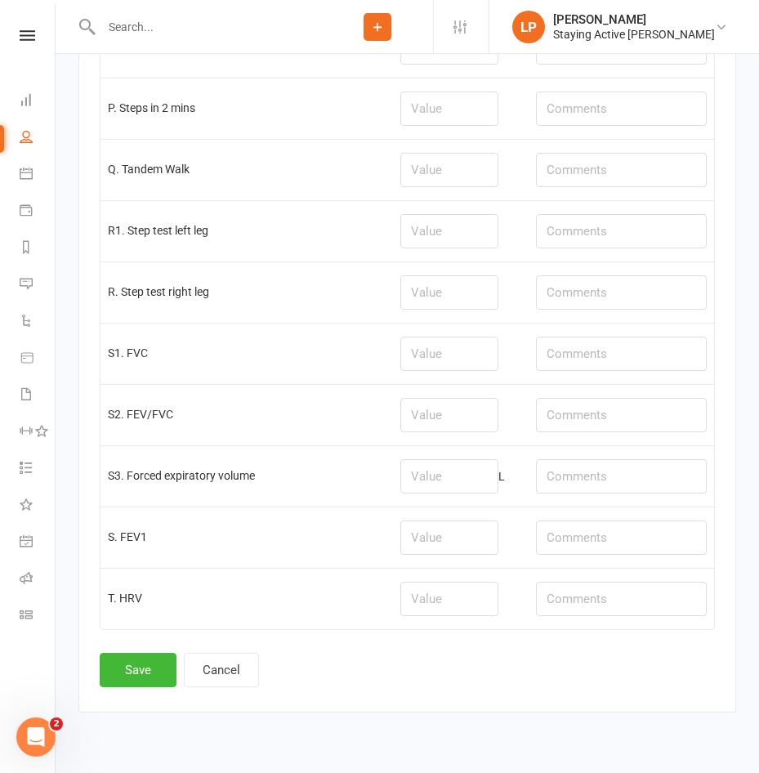
scroll to position [4275, 0]
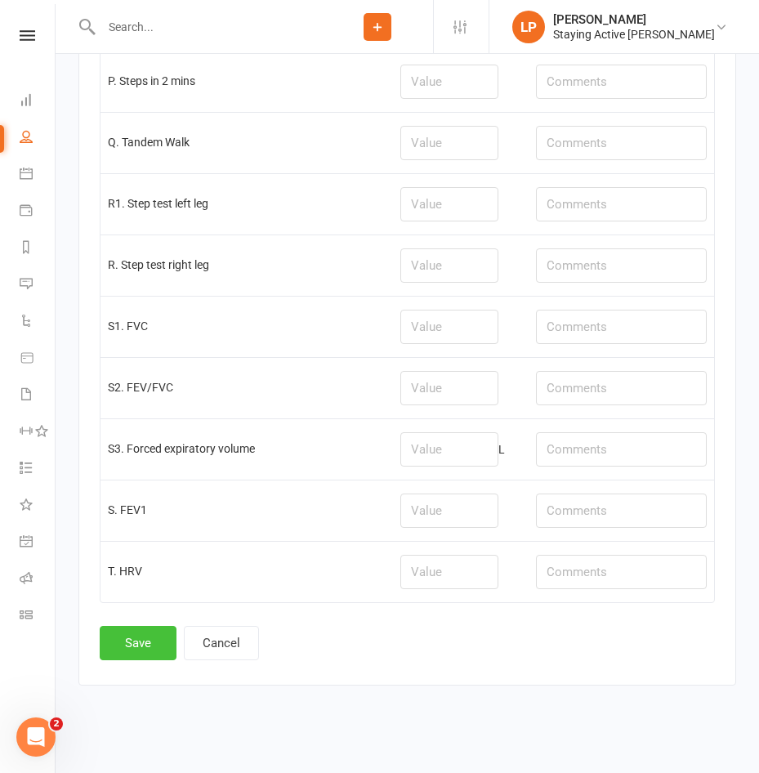
type input "Post-Ex: 157 Rec: 150"
click at [135, 640] on button "Save" at bounding box center [138, 643] width 77 height 34
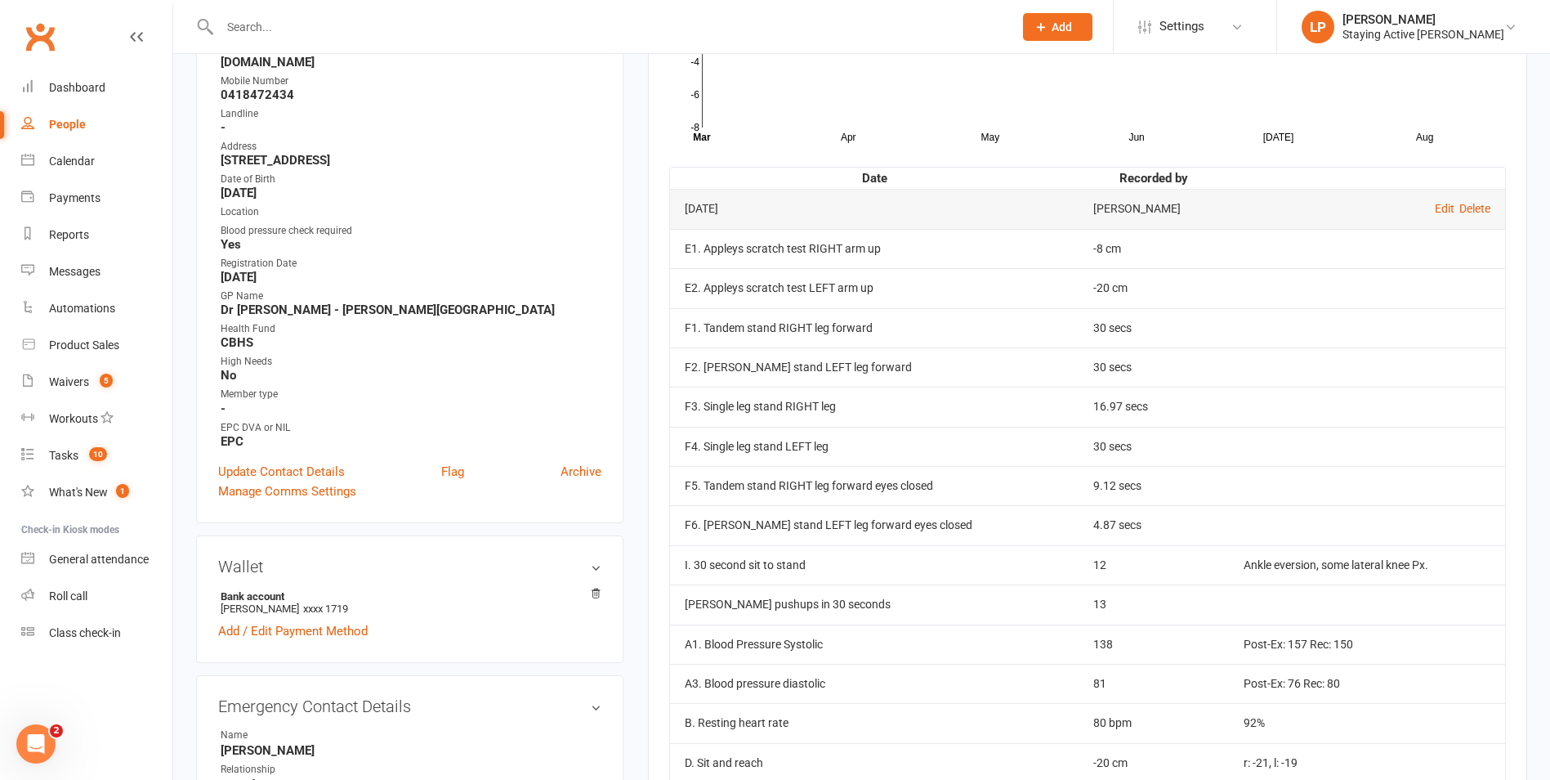
scroll to position [327, 0]
click at [289, 460] on link "Update Contact Details" at bounding box center [281, 470] width 127 height 20
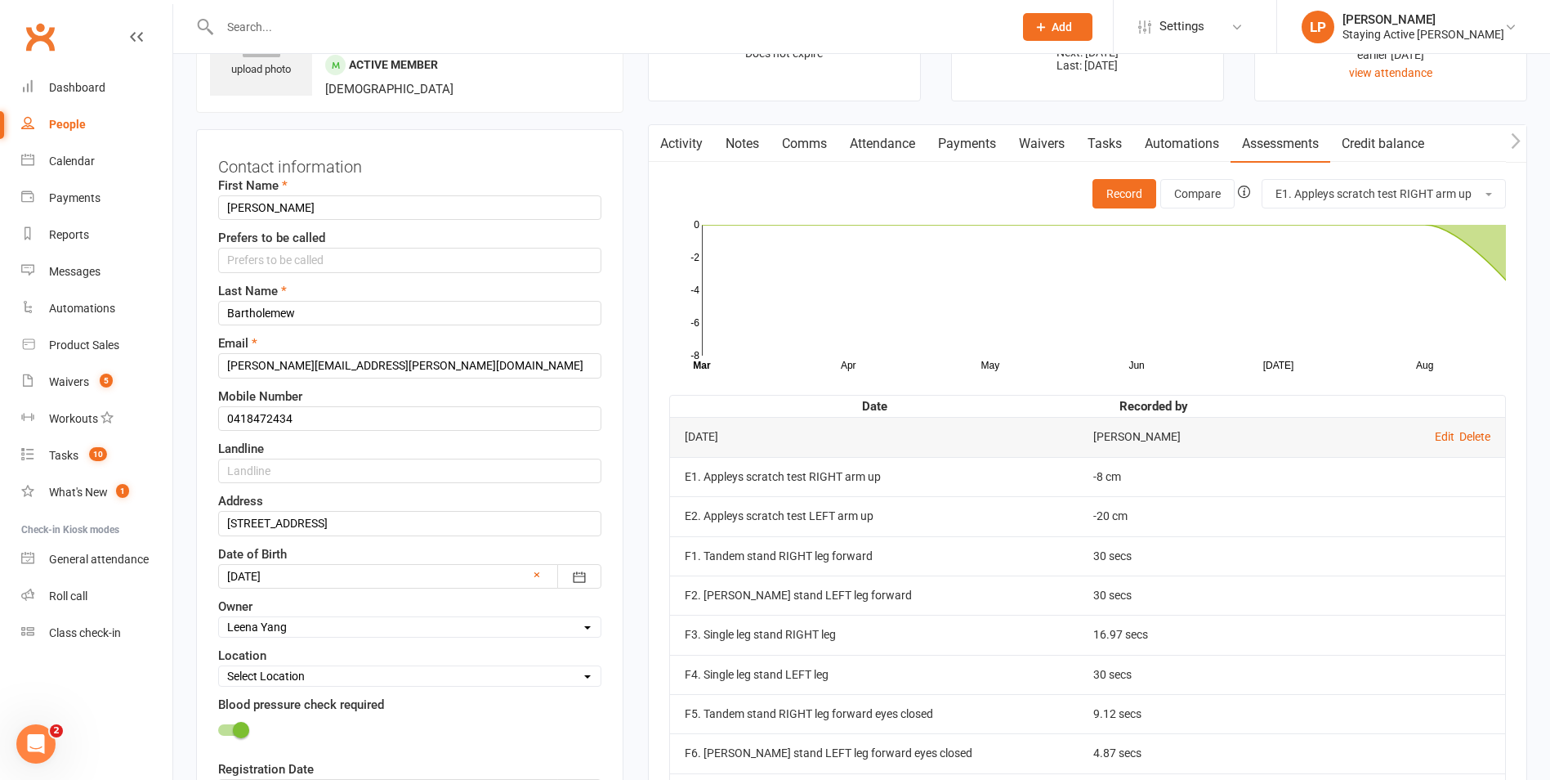
scroll to position [77, 0]
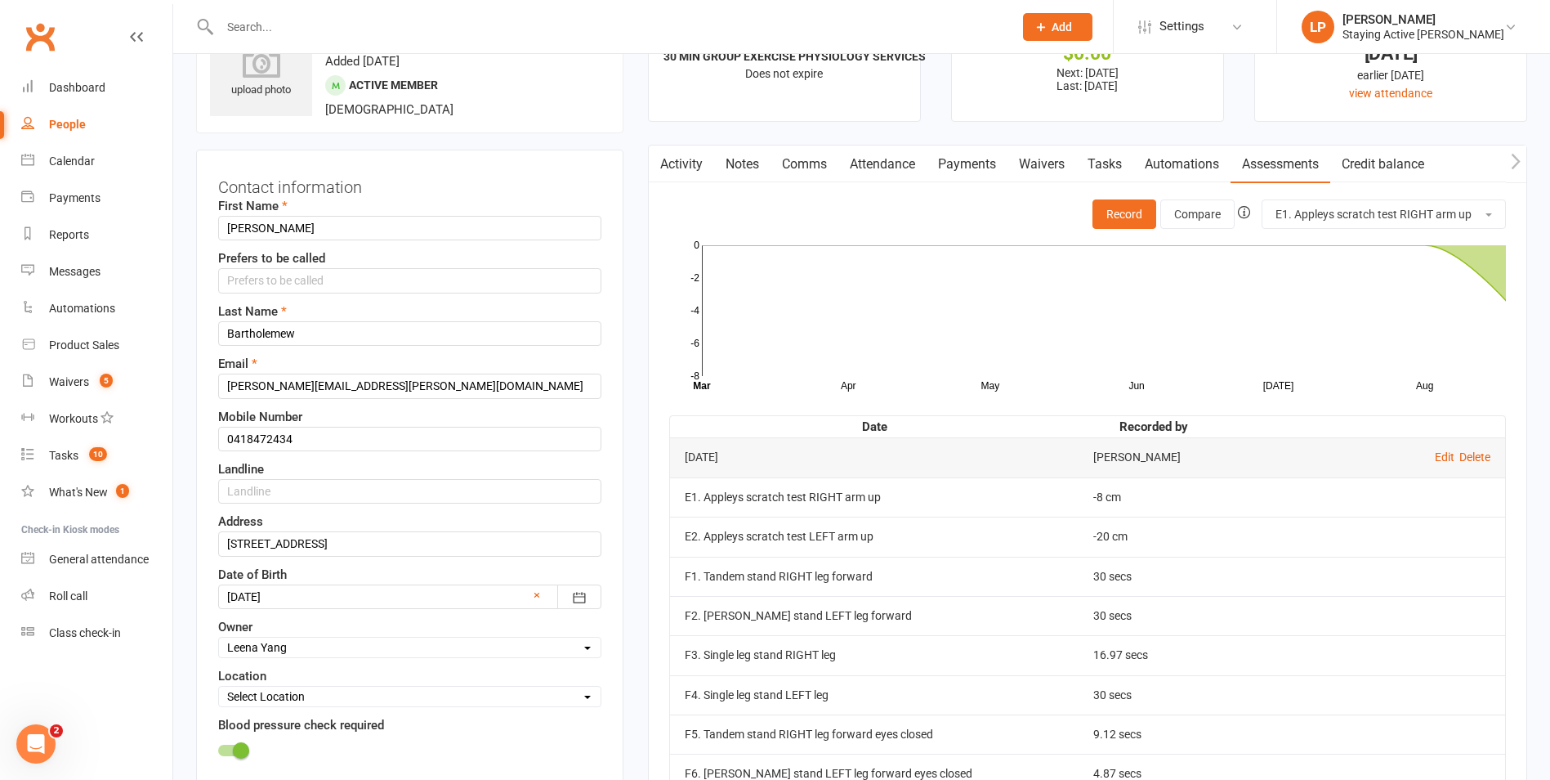
click at [329, 646] on select "Select Owner Active Seniors 1F [PERSON_NAME] [PERSON_NAME] [PERSON_NAME] [PERSO…" at bounding box center [410, 647] width 382 height 18
select select "2"
click at [219, 639] on select "Select Owner Active Seniors 1F [PERSON_NAME] [PERSON_NAME] [PERSON_NAME] [PERSO…" at bounding box center [410, 647] width 382 height 18
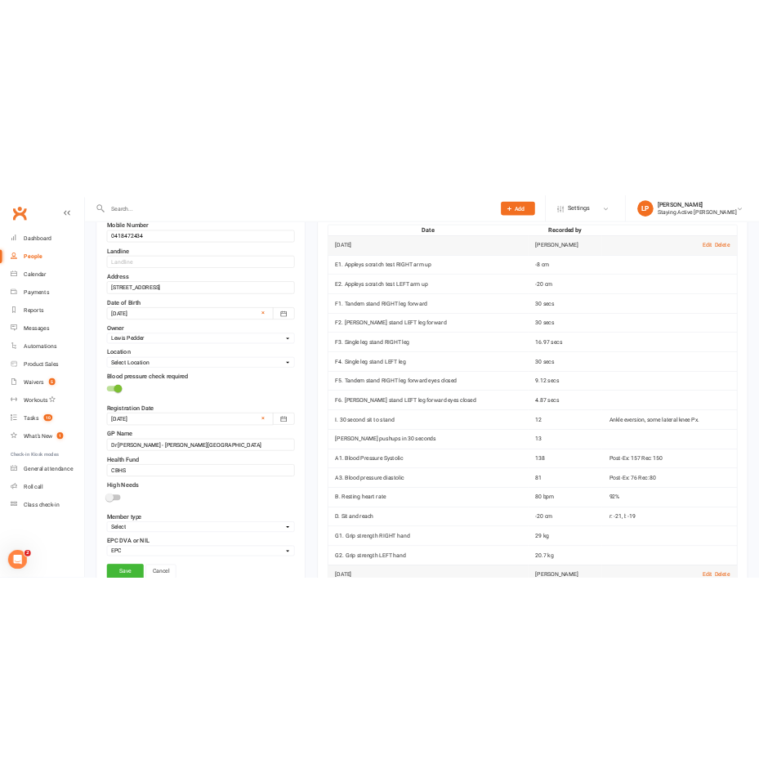
scroll to position [485, 0]
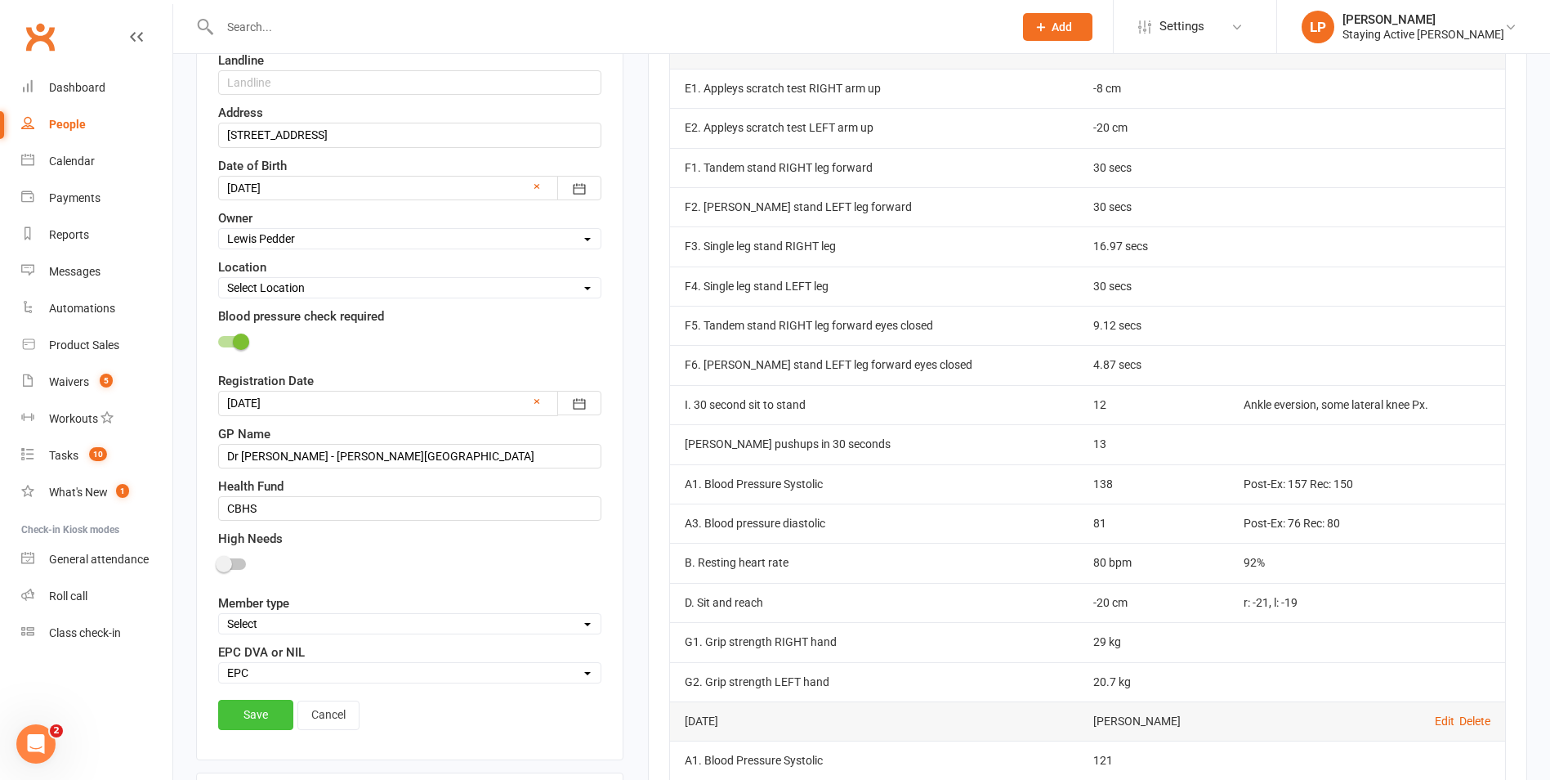
click at [255, 711] on link "Save" at bounding box center [255, 714] width 75 height 29
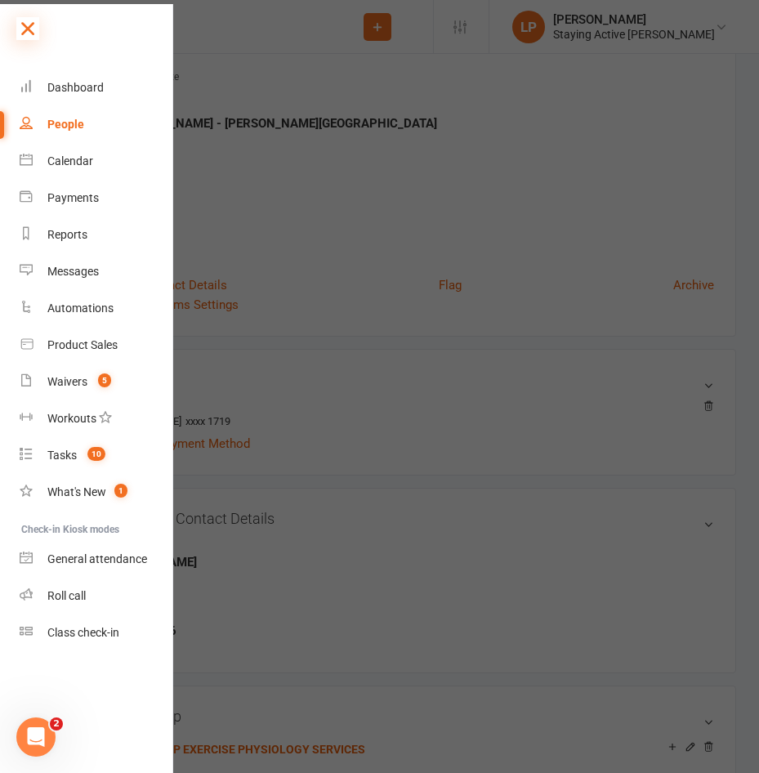
click at [31, 31] on icon at bounding box center [27, 28] width 23 height 23
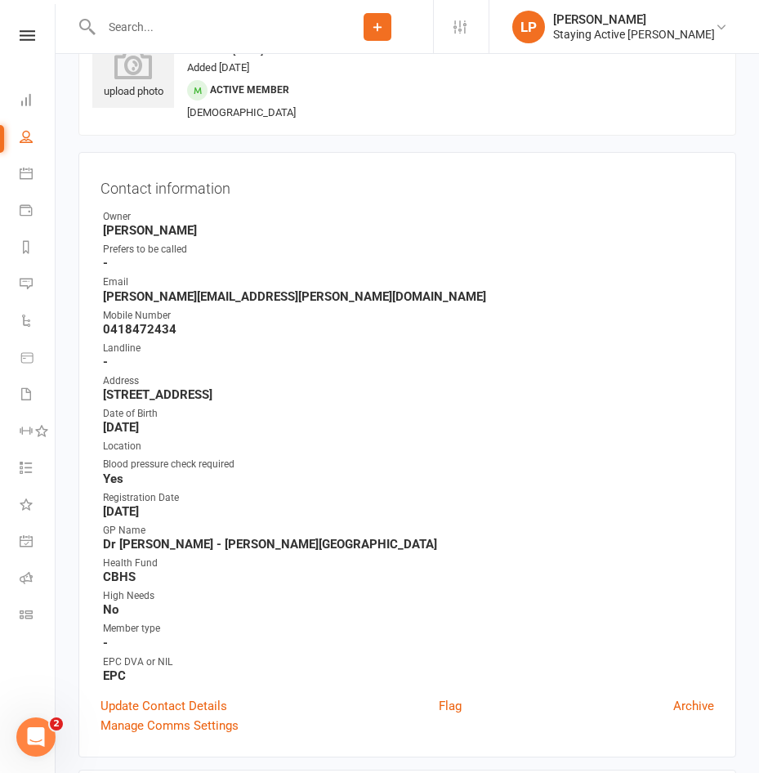
scroll to position [0, 0]
